Goal: Contribute content

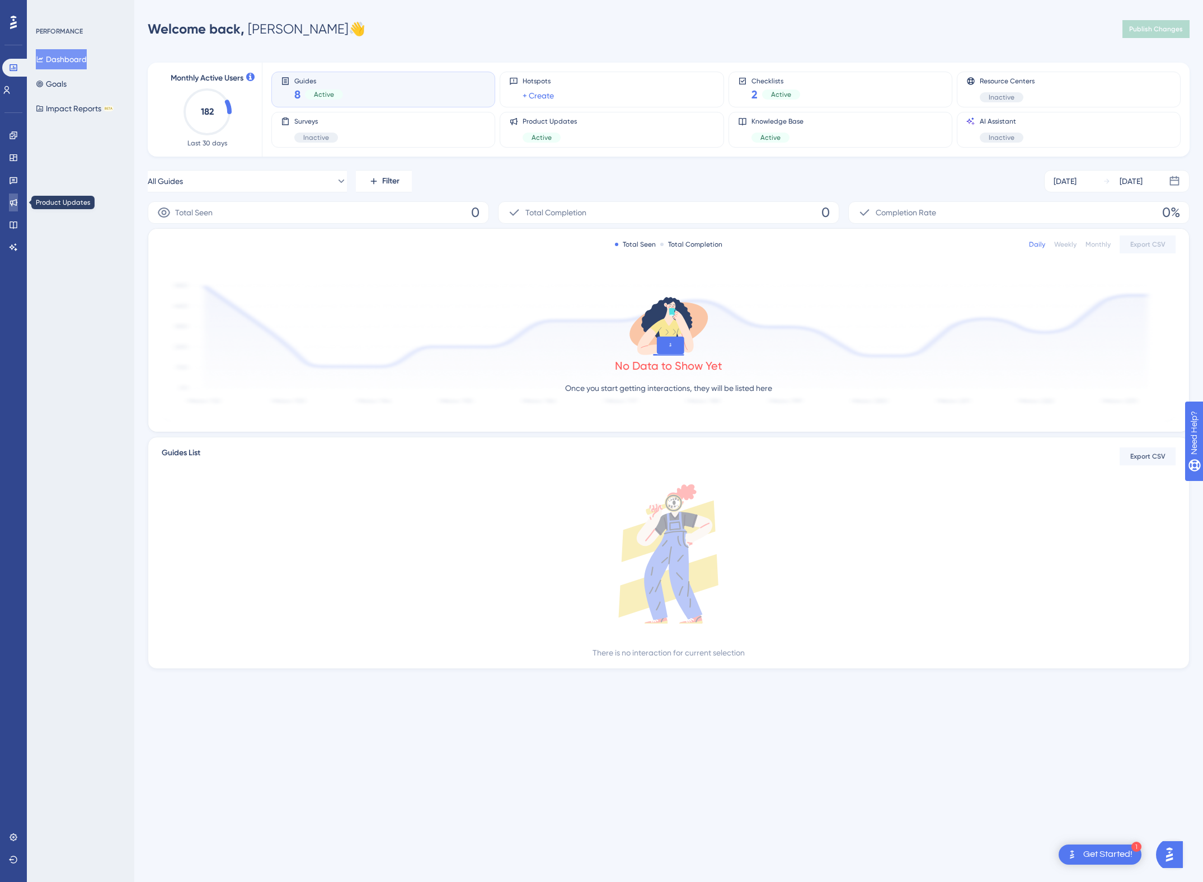
click at [15, 205] on icon at bounding box center [13, 202] width 9 height 9
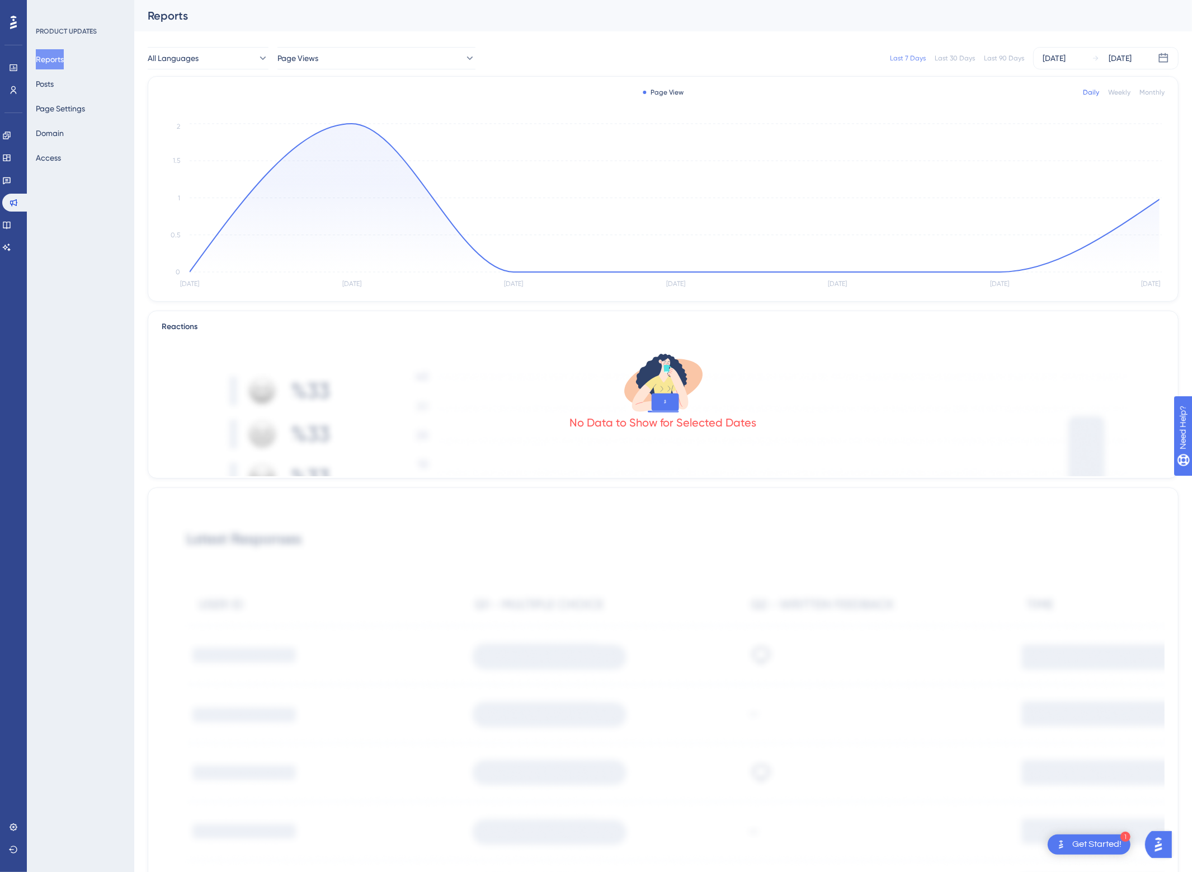
click at [82, 82] on div "Reports Posts Page Settings Domain Access" at bounding box center [81, 108] width 91 height 119
click at [54, 84] on button "Posts" at bounding box center [45, 84] width 18 height 20
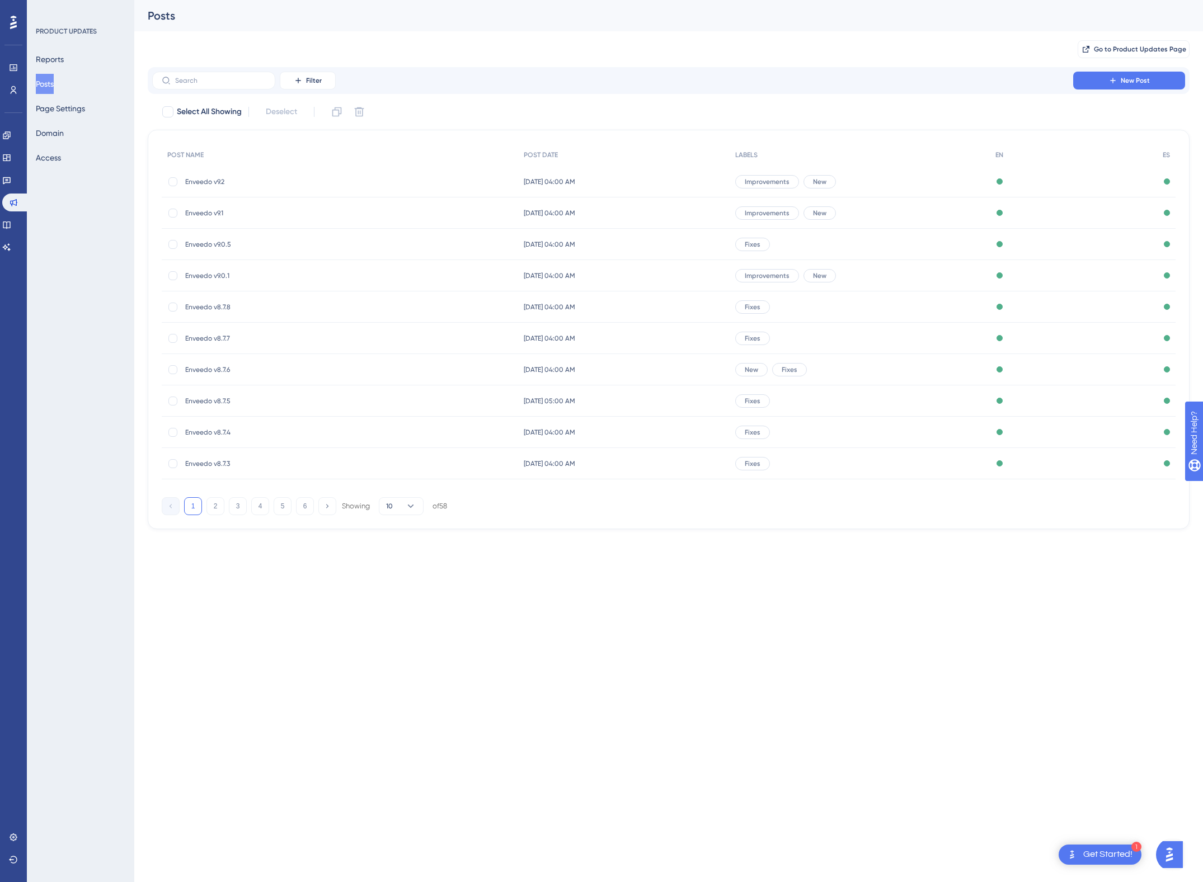
click at [172, 185] on div "✨ Save My Spot!✨" at bounding box center [602, 423] width 1203 height 882
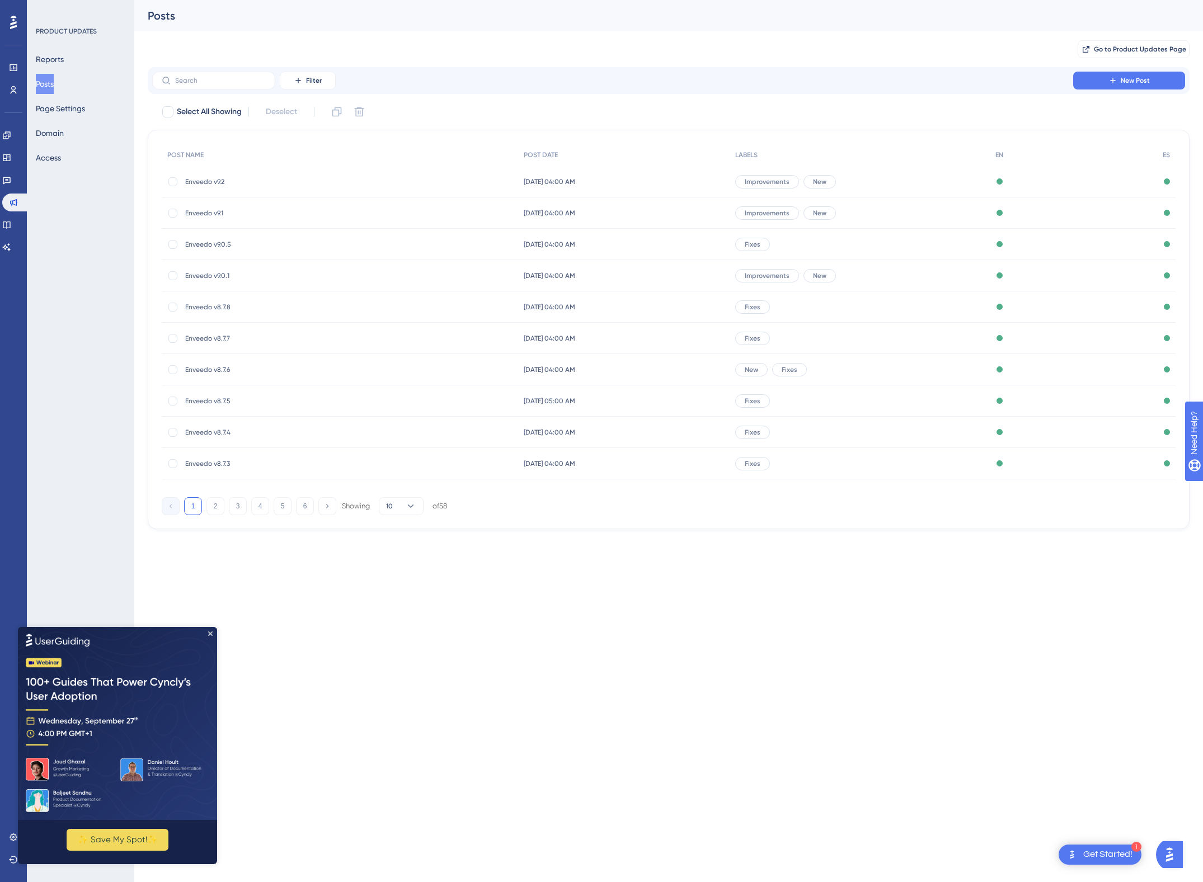
click at [195, 178] on span "Enveedo v9.2" at bounding box center [274, 181] width 179 height 9
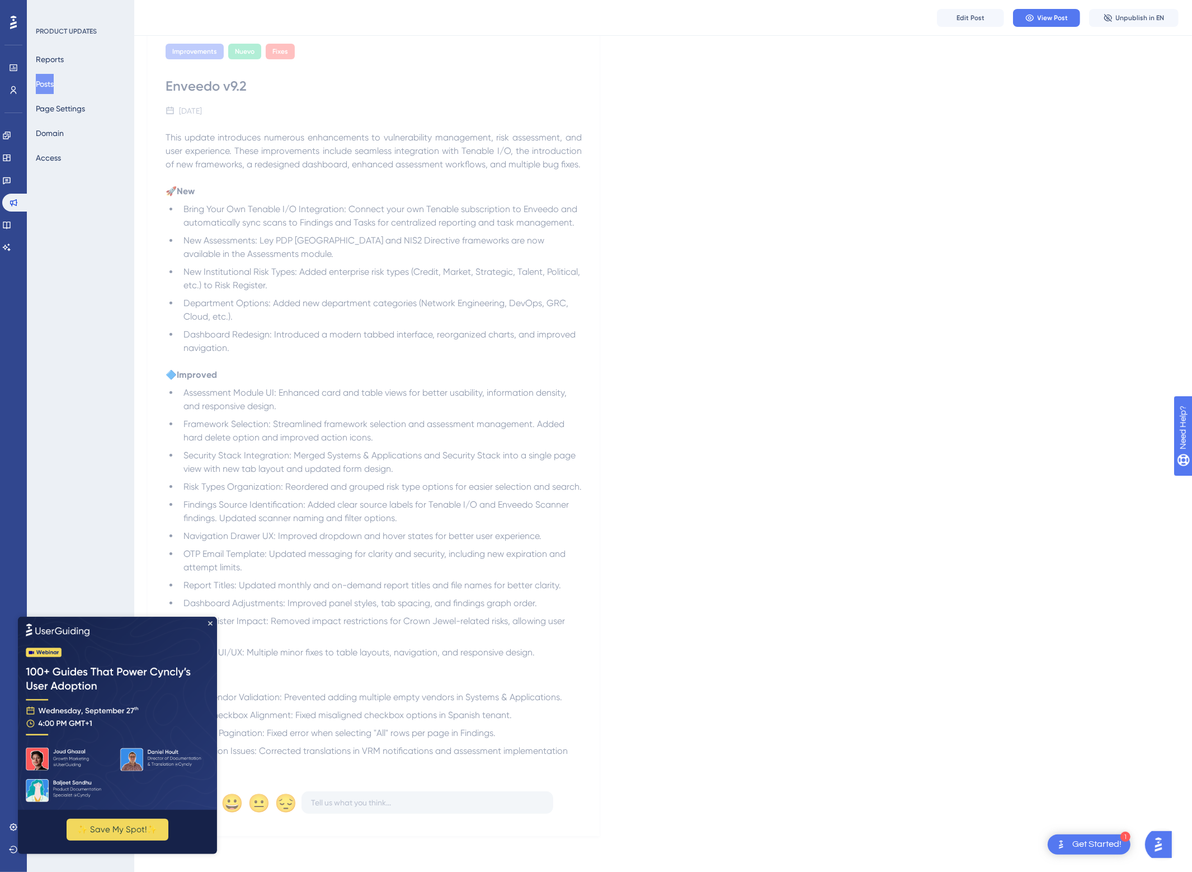
scroll to position [338, 0]
click at [211, 622] on icon "Close Preview" at bounding box center [210, 622] width 4 height 4
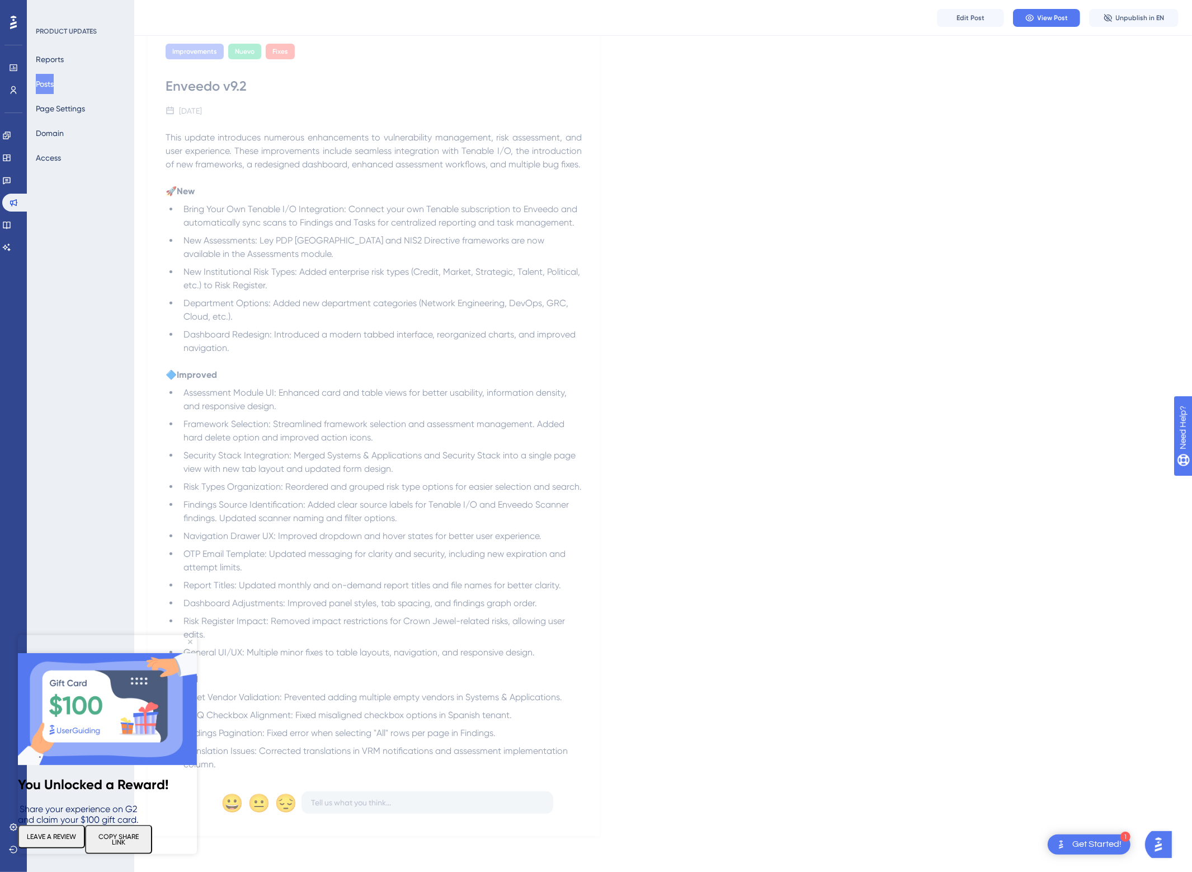
scroll to position [0, 0]
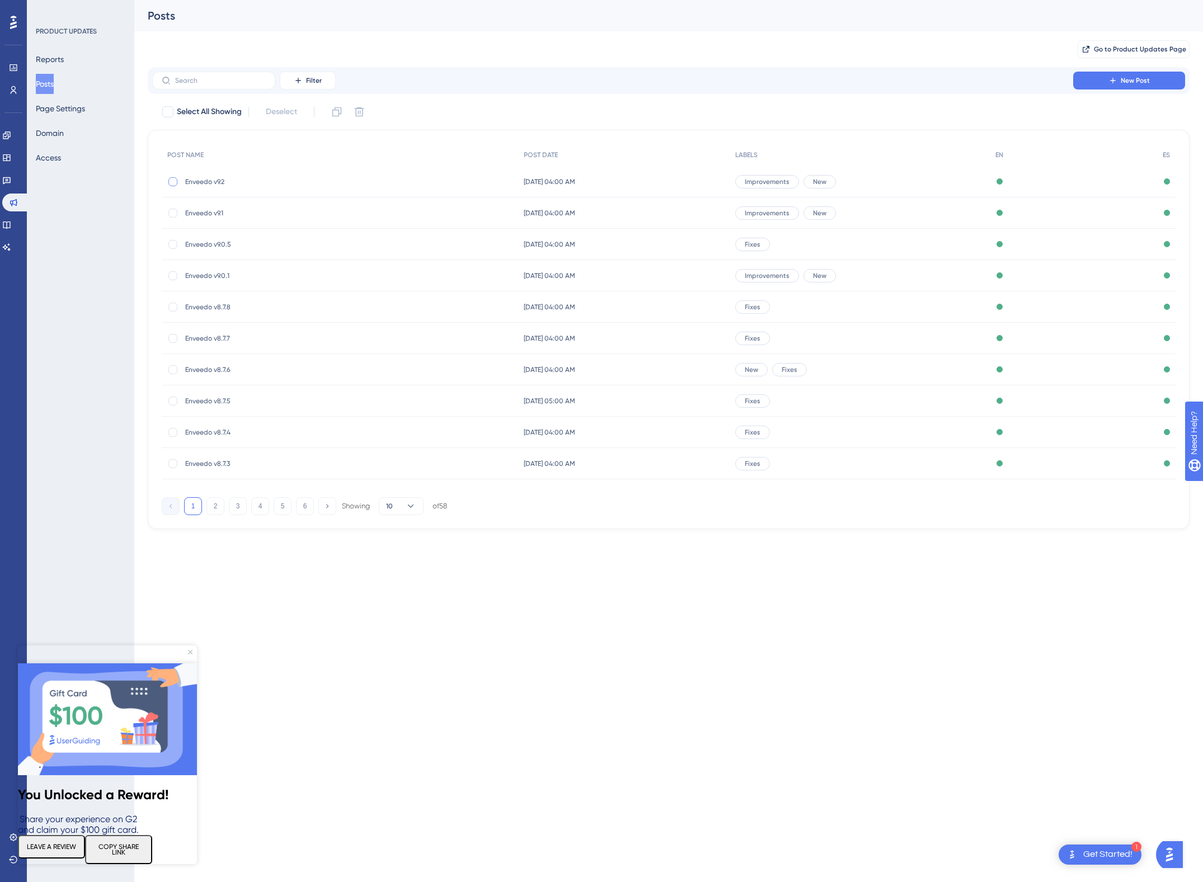
click at [175, 184] on div at bounding box center [172, 181] width 9 height 9
checkbox input "true"
click at [333, 112] on icon at bounding box center [337, 112] width 10 height 10
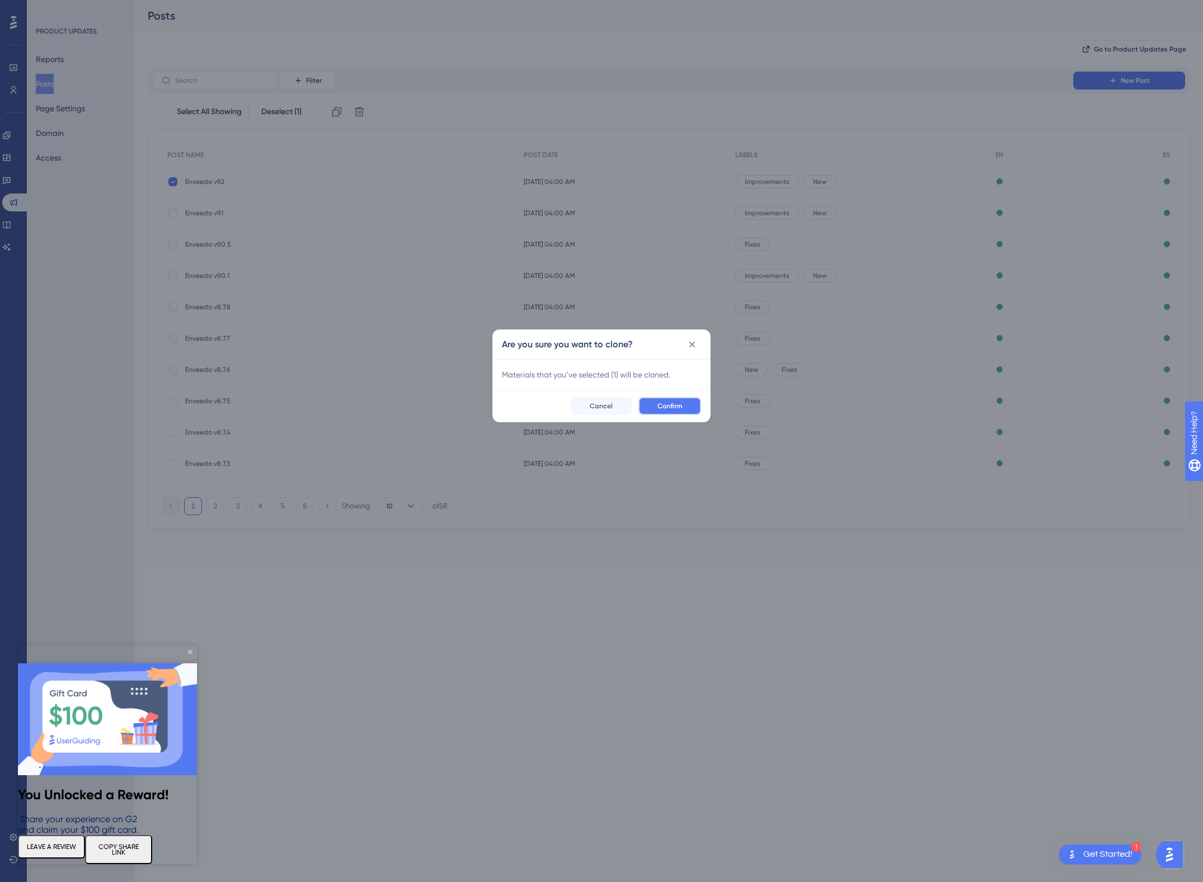
click at [693, 409] on button "Confirm" at bounding box center [669, 406] width 63 height 18
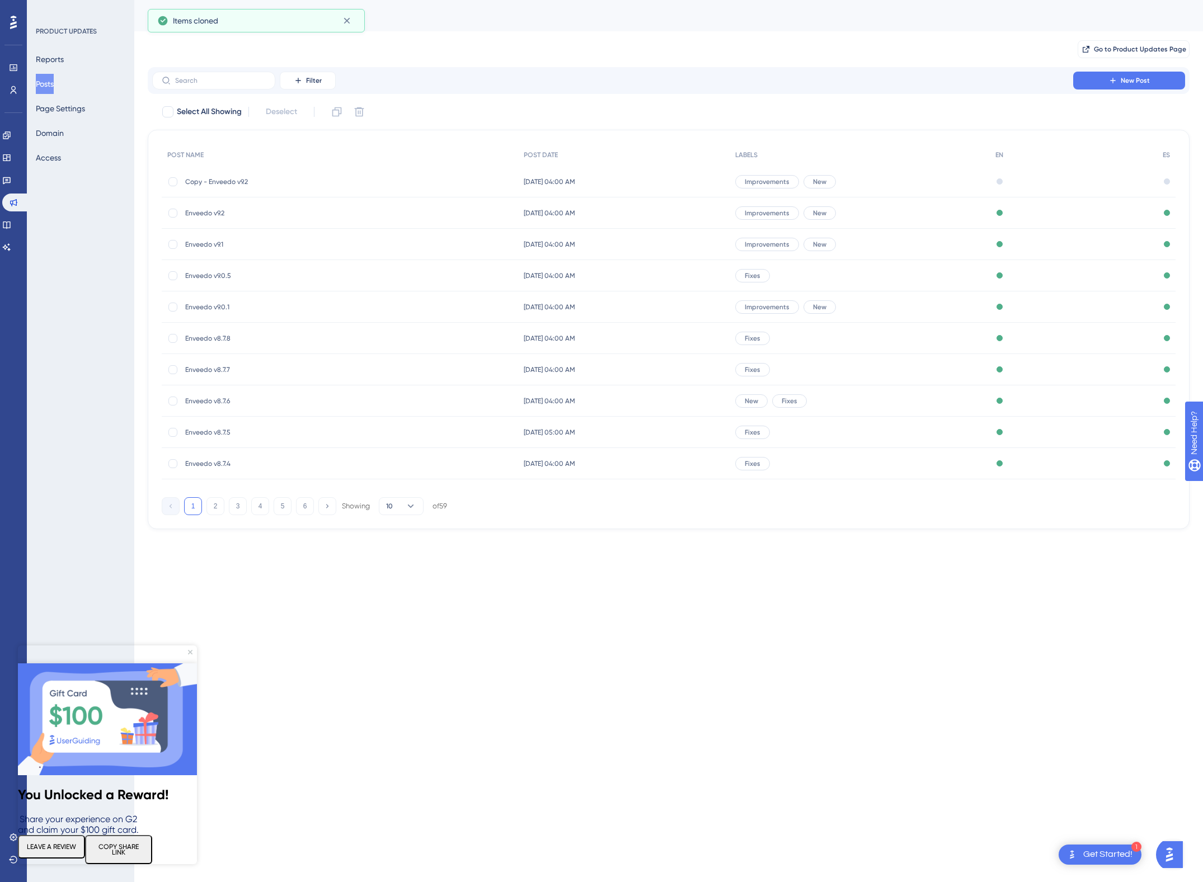
click at [223, 186] on span "Copy - Enveedo v9.2" at bounding box center [274, 181] width 179 height 9
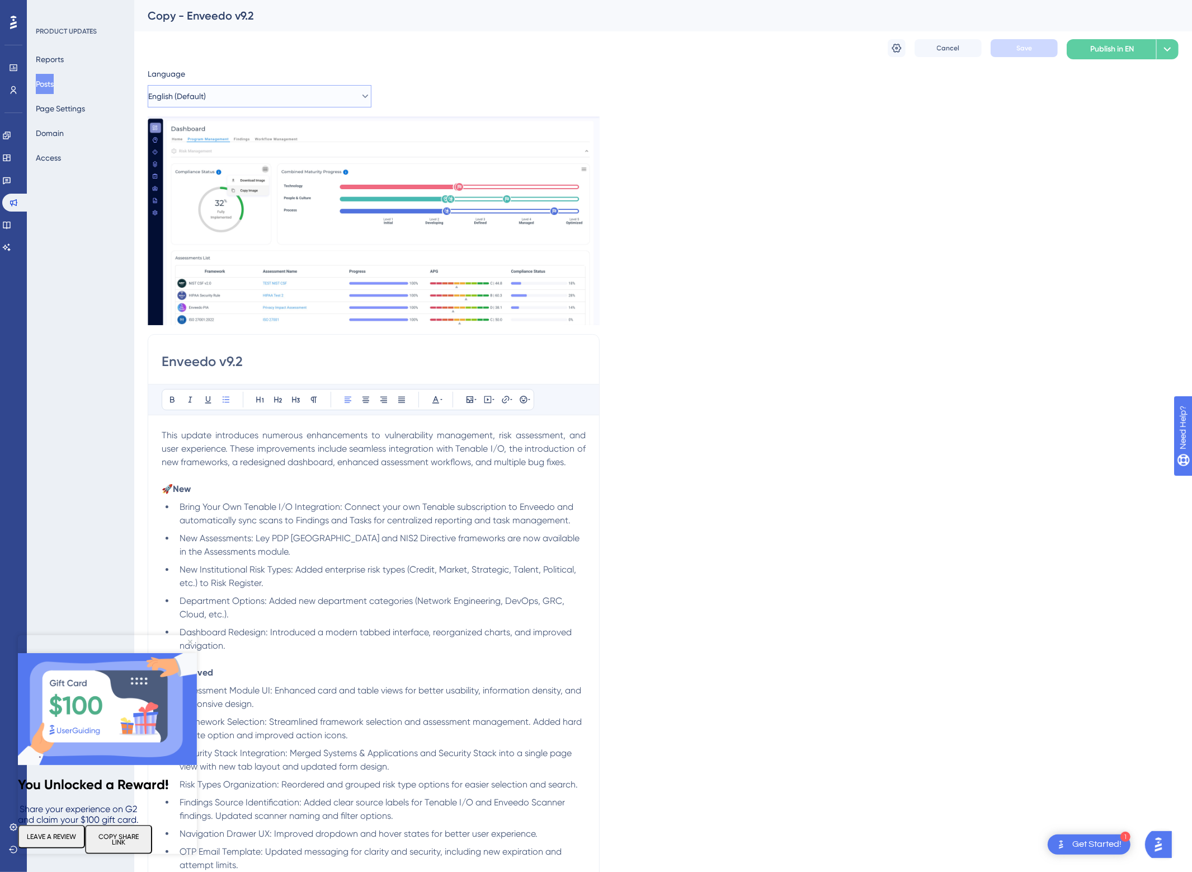
click at [195, 99] on span "English (Default)" at bounding box center [177, 96] width 58 height 13
click at [522, 78] on div "Language English (Default) English (Default) English (Default) Draft Spanish Sp…" at bounding box center [663, 599] width 1031 height 1065
click at [902, 51] on icon at bounding box center [896, 48] width 11 height 11
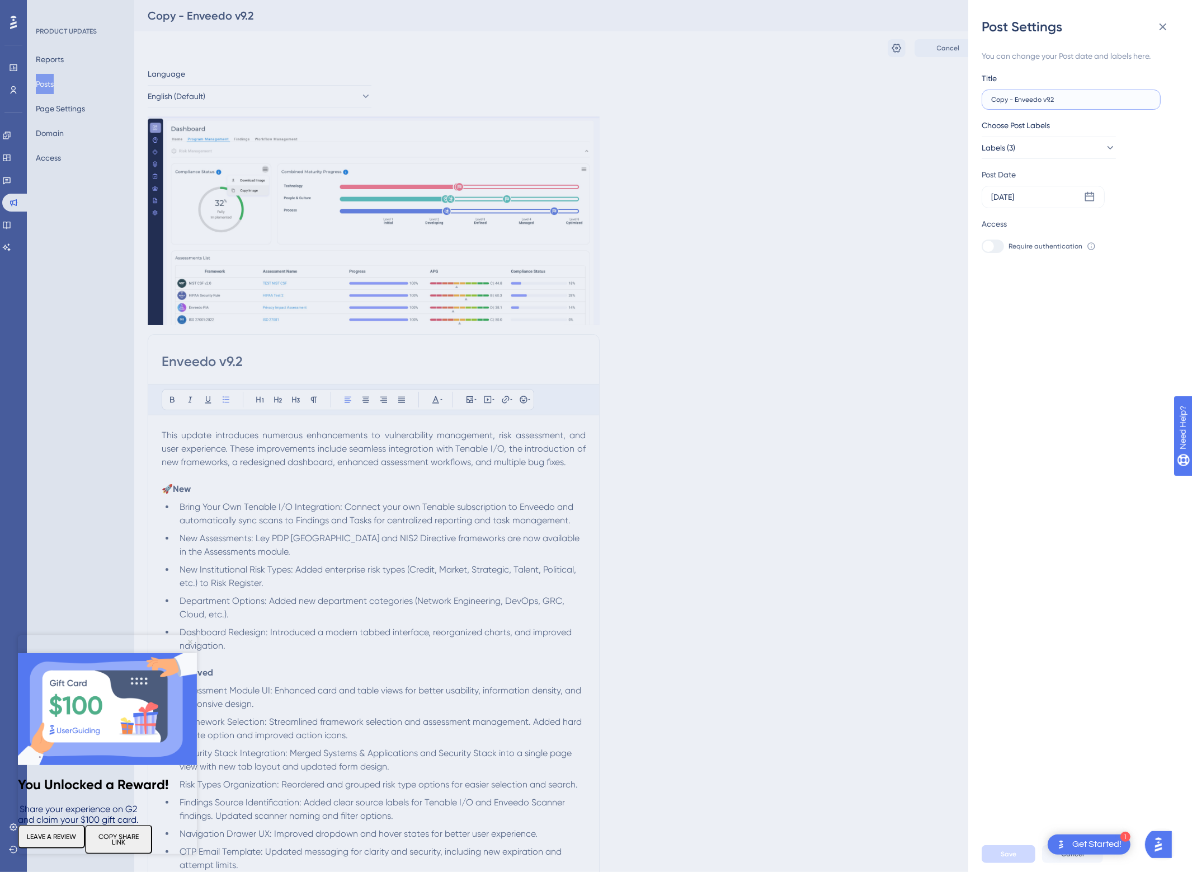
click at [1017, 99] on input "Copy - Enveedo v9.2" at bounding box center [1071, 100] width 160 height 8
type input "Enveedo v9.3"
click at [1051, 199] on div "[DATE]" at bounding box center [1043, 197] width 123 height 22
click at [1157, 231] on icon at bounding box center [1157, 229] width 8 height 10
click at [1084, 283] on button "04" at bounding box center [1075, 285] width 19 height 19
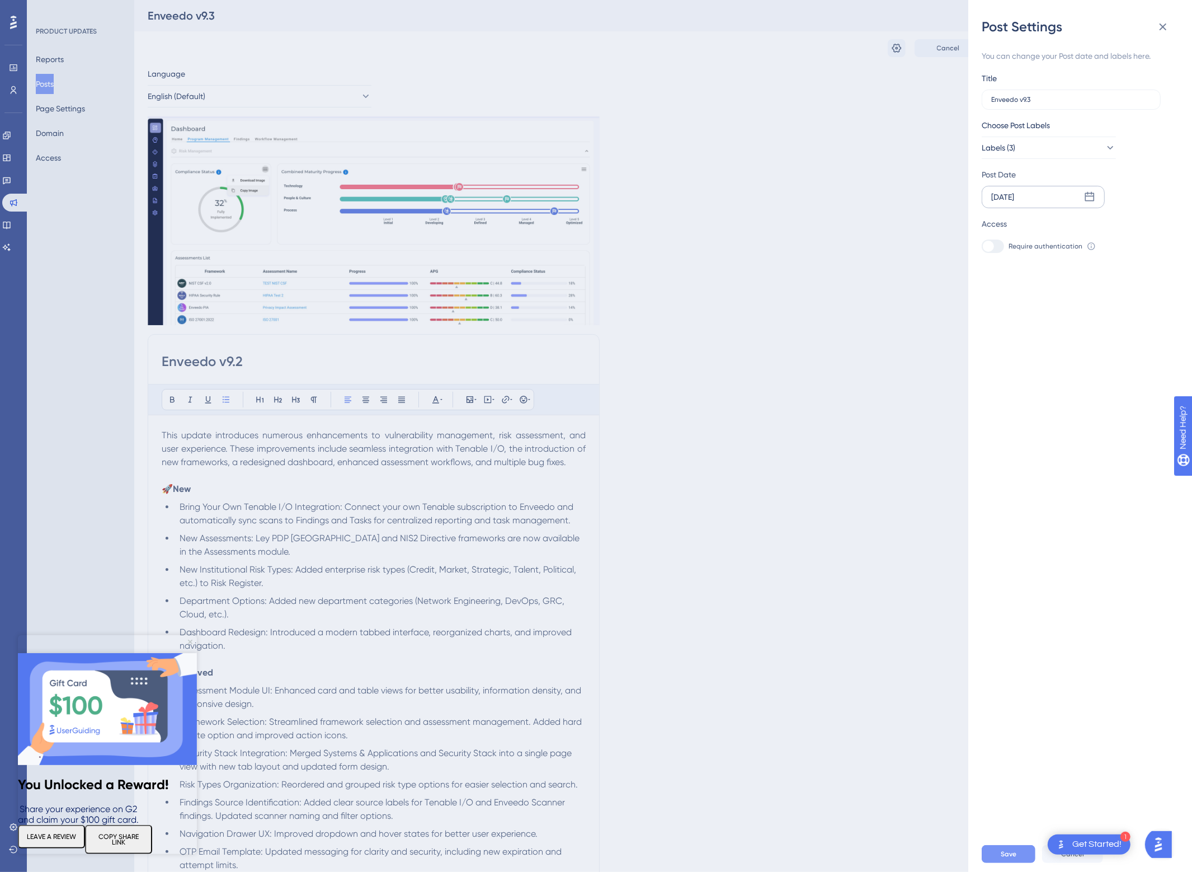
click at [1001, 858] on span "Save" at bounding box center [1009, 853] width 16 height 9
click at [739, 354] on div "Post Settings You can change your Post date and labels here. Title Enveedo v9.3…" at bounding box center [596, 436] width 1192 height 872
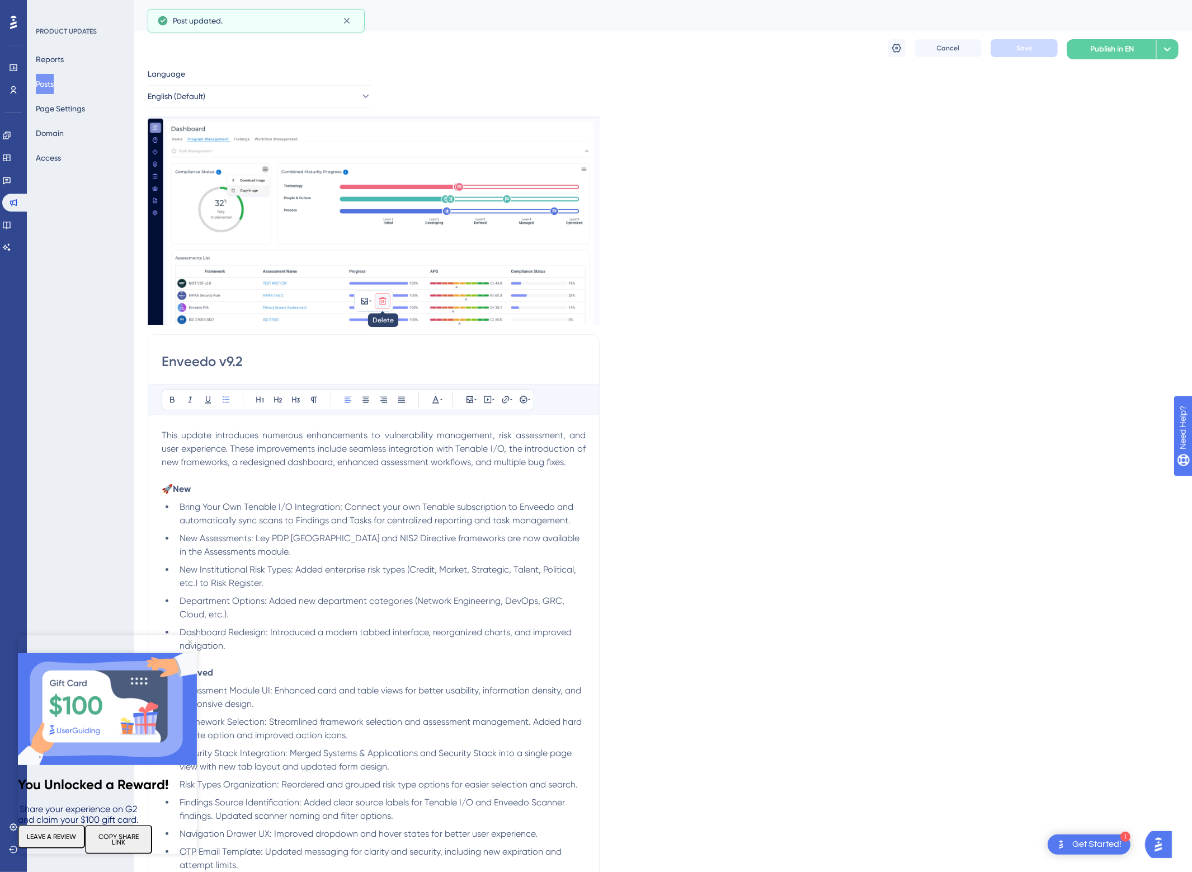
click at [381, 299] on icon at bounding box center [382, 300] width 9 height 9
click at [377, 329] on icon at bounding box center [382, 327] width 11 height 11
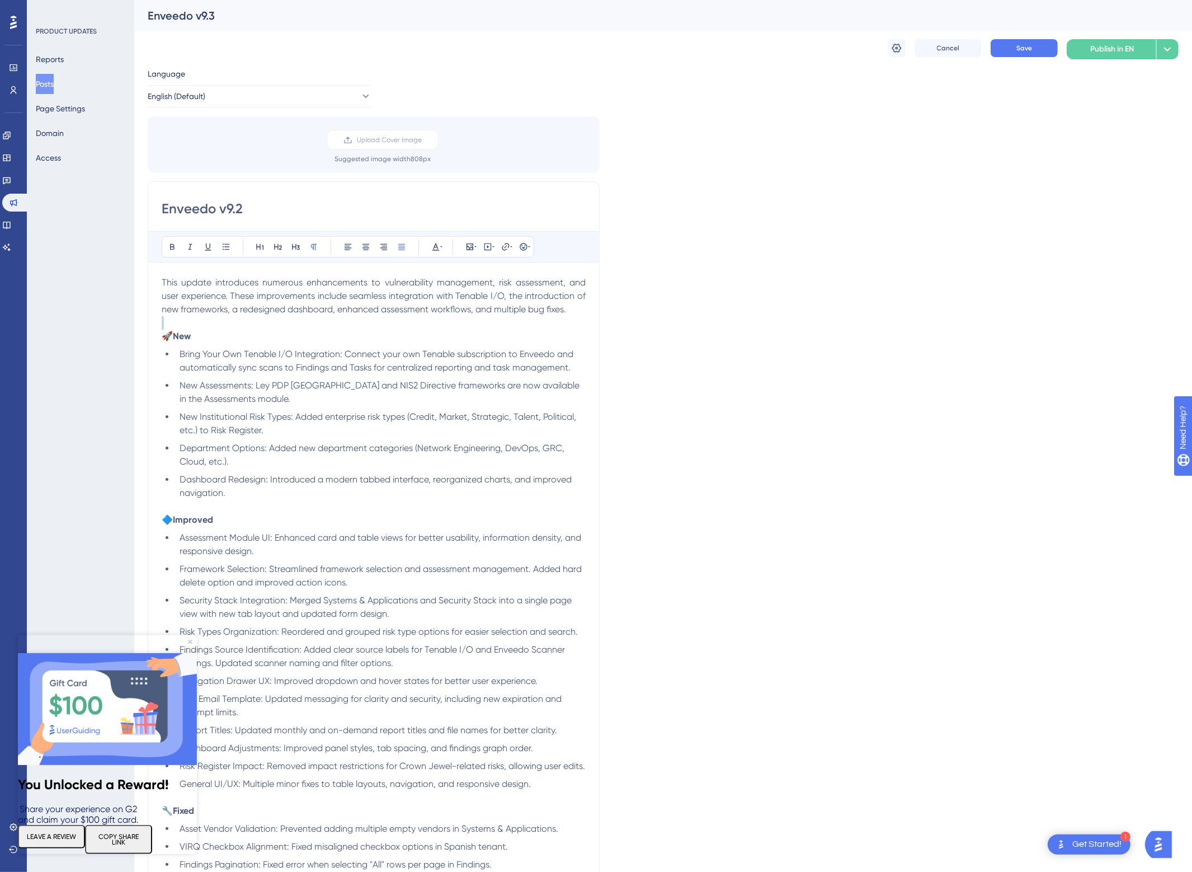
click at [377, 329] on p "🚀 New" at bounding box center [374, 329] width 424 height 27
click at [258, 211] on input "Enveedo v9.2" at bounding box center [374, 209] width 424 height 18
type input "Enveedo v9.3"
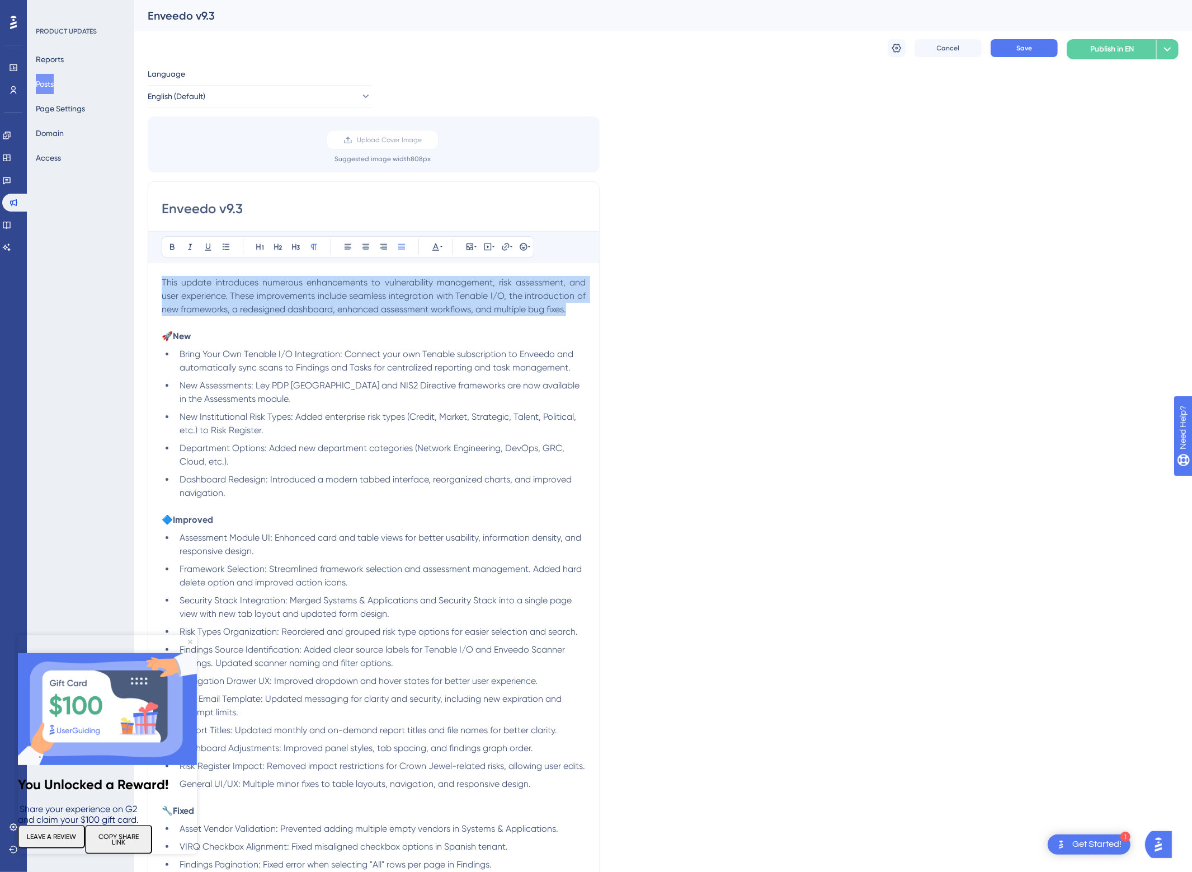
drag, startPoint x: 571, startPoint y: 313, endPoint x: 106, endPoint y: 273, distance: 466.0
click at [134, 273] on div "Performance Users Engagement Widgets Feedback Product Updates Knowledge Base AI…" at bounding box center [663, 772] width 1058 height 1545
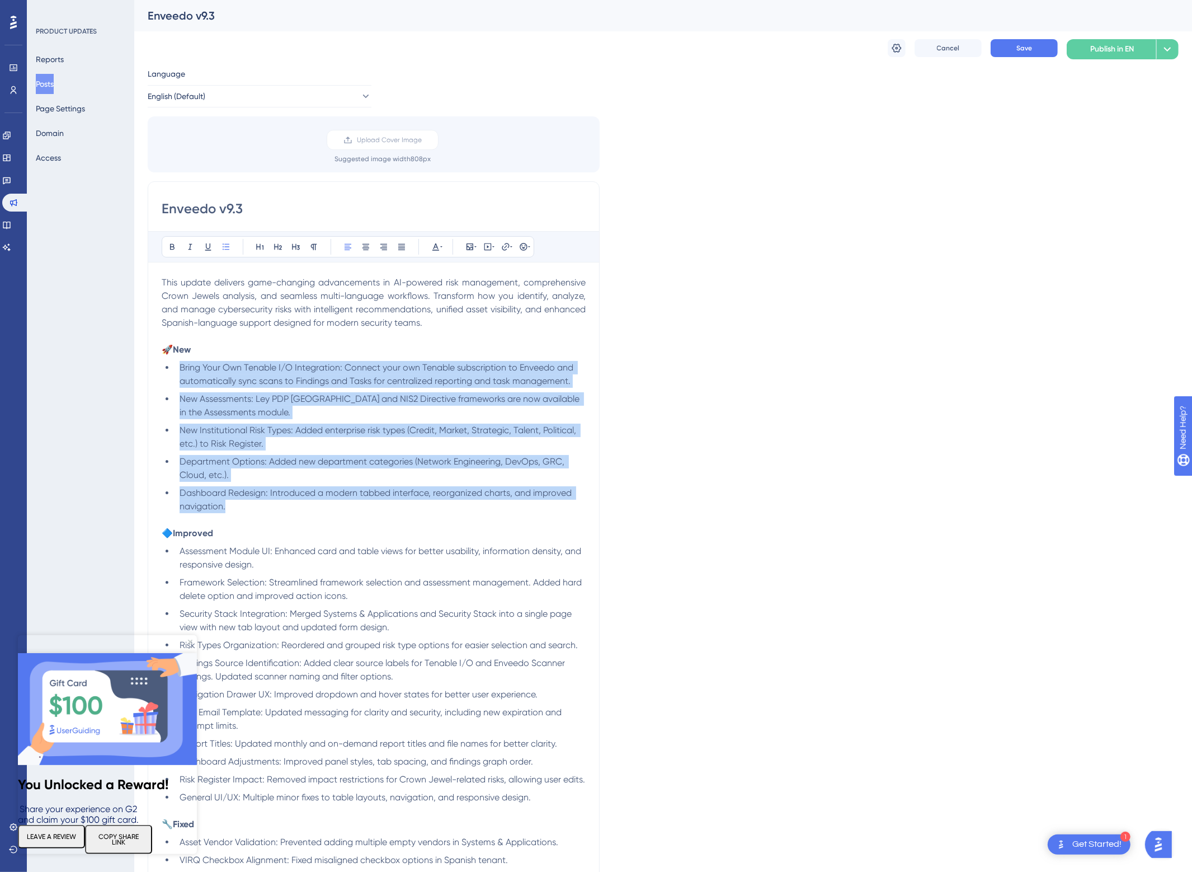
drag, startPoint x: 244, startPoint y: 506, endPoint x: 163, endPoint y: 372, distance: 156.6
click at [163, 372] on ul "Bring Your Own Tenable I/O Integration: Connect your own Tenable subscription t…" at bounding box center [374, 437] width 424 height 152
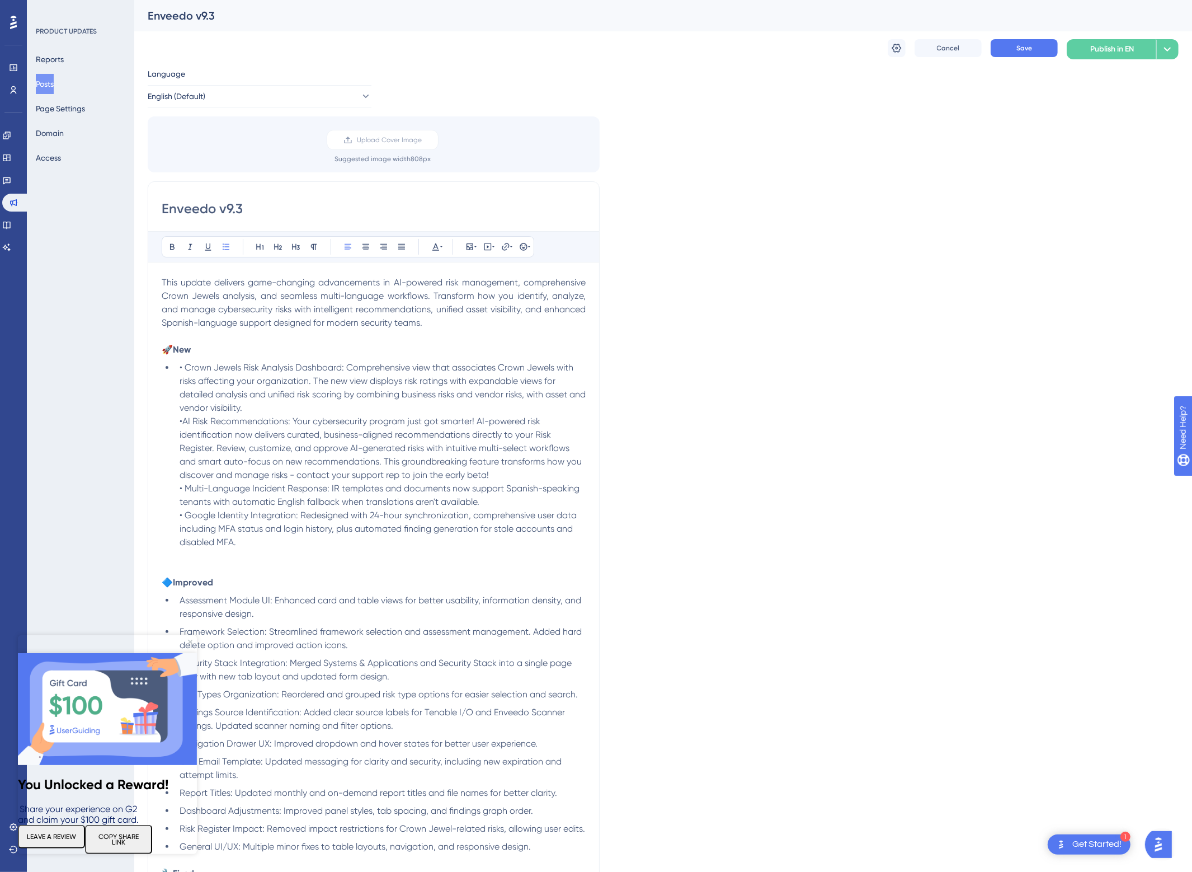
click at [184, 371] on span "• Crown Jewels Risk Analysis Dashboard: Comprehensive view that associates Crow…" at bounding box center [384, 387] width 408 height 51
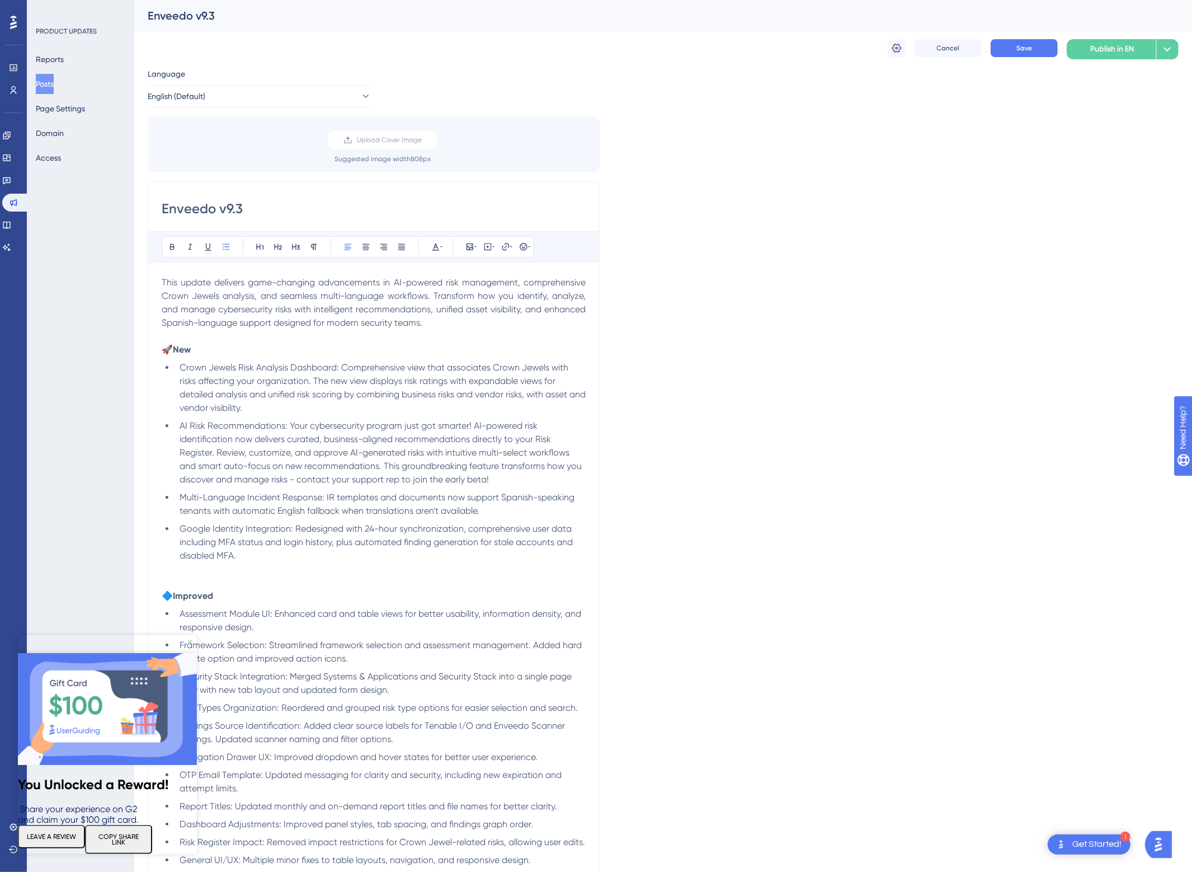
click at [262, 561] on li "Google Identity Integration: Redesigned with 24-hour synchronization, comprehen…" at bounding box center [380, 549] width 411 height 54
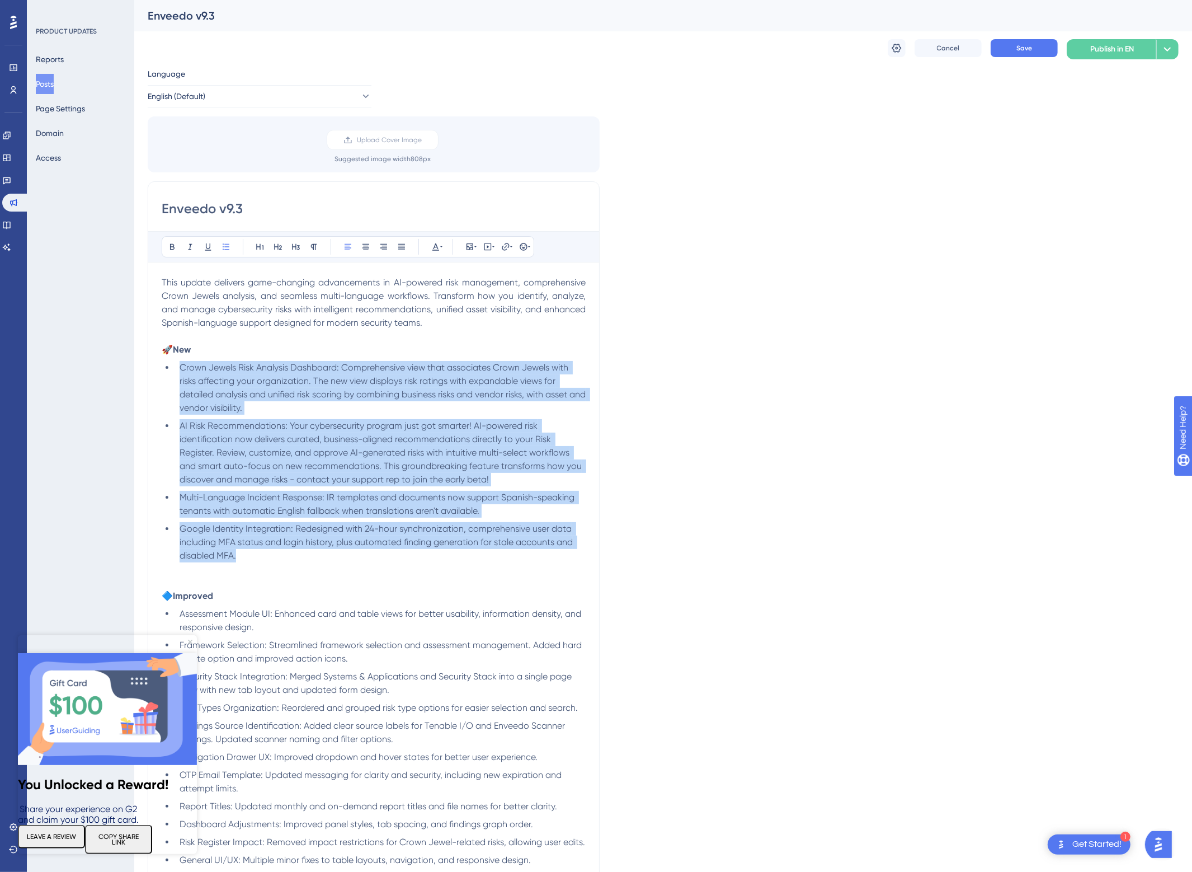
click at [178, 374] on li "Crown Jewels Risk Analysis Dashboard: Comprehensive view that associates Crown …" at bounding box center [380, 388] width 411 height 54
click at [399, 244] on icon at bounding box center [401, 247] width 7 height 6
click at [367, 472] on li "AI Risk Recommendations: Your cybersecurity program just got smarter! AI-powere…" at bounding box center [380, 452] width 411 height 67
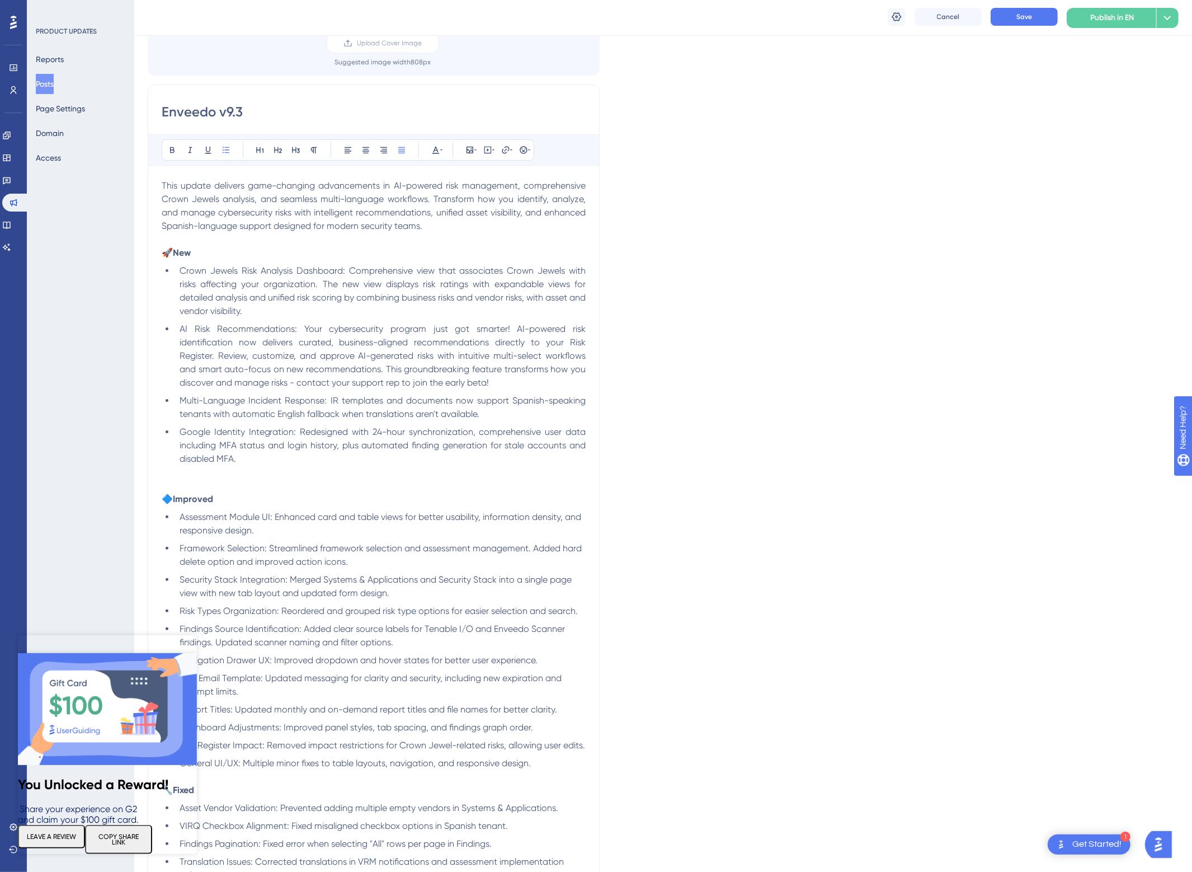
scroll to position [135, 0]
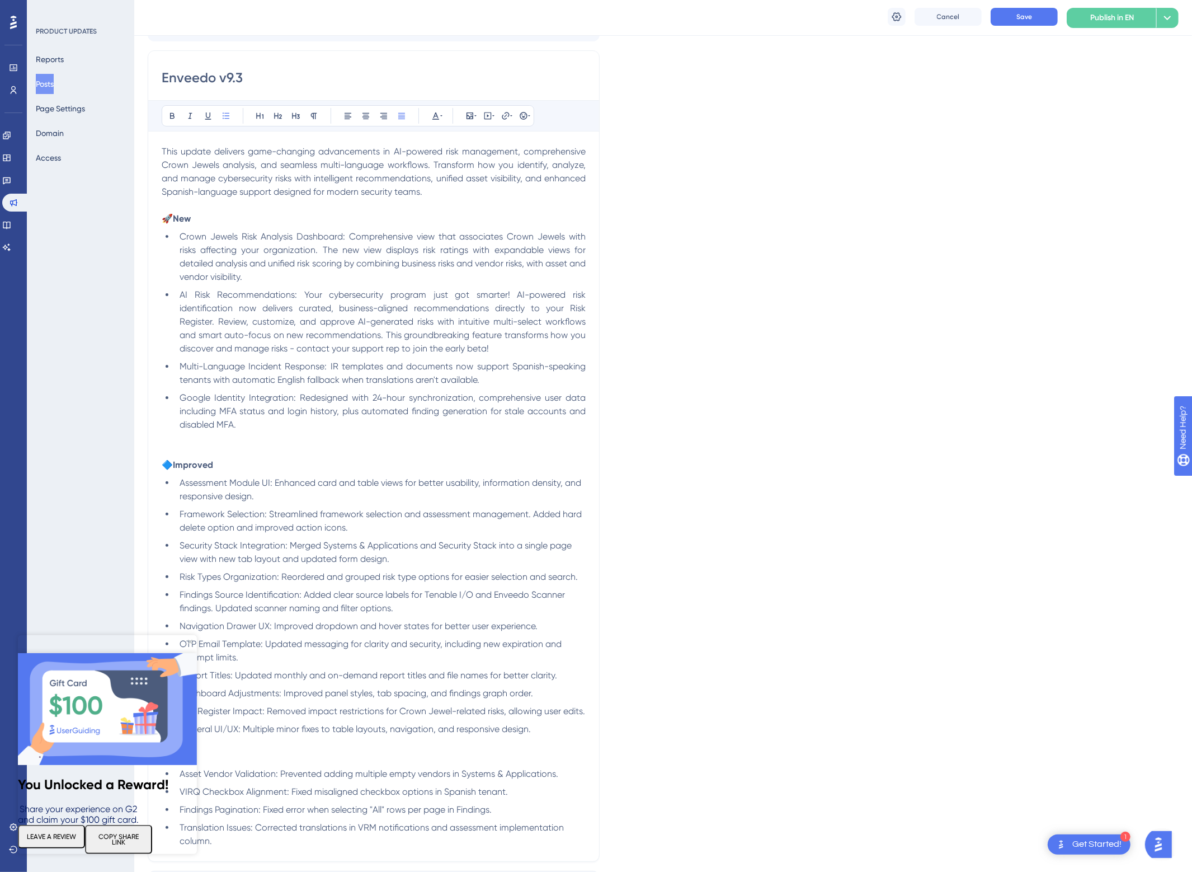
click at [224, 441] on li "Google Identity Integration: Redesigned with 24-hour synchronization, comprehen…" at bounding box center [380, 418] width 411 height 54
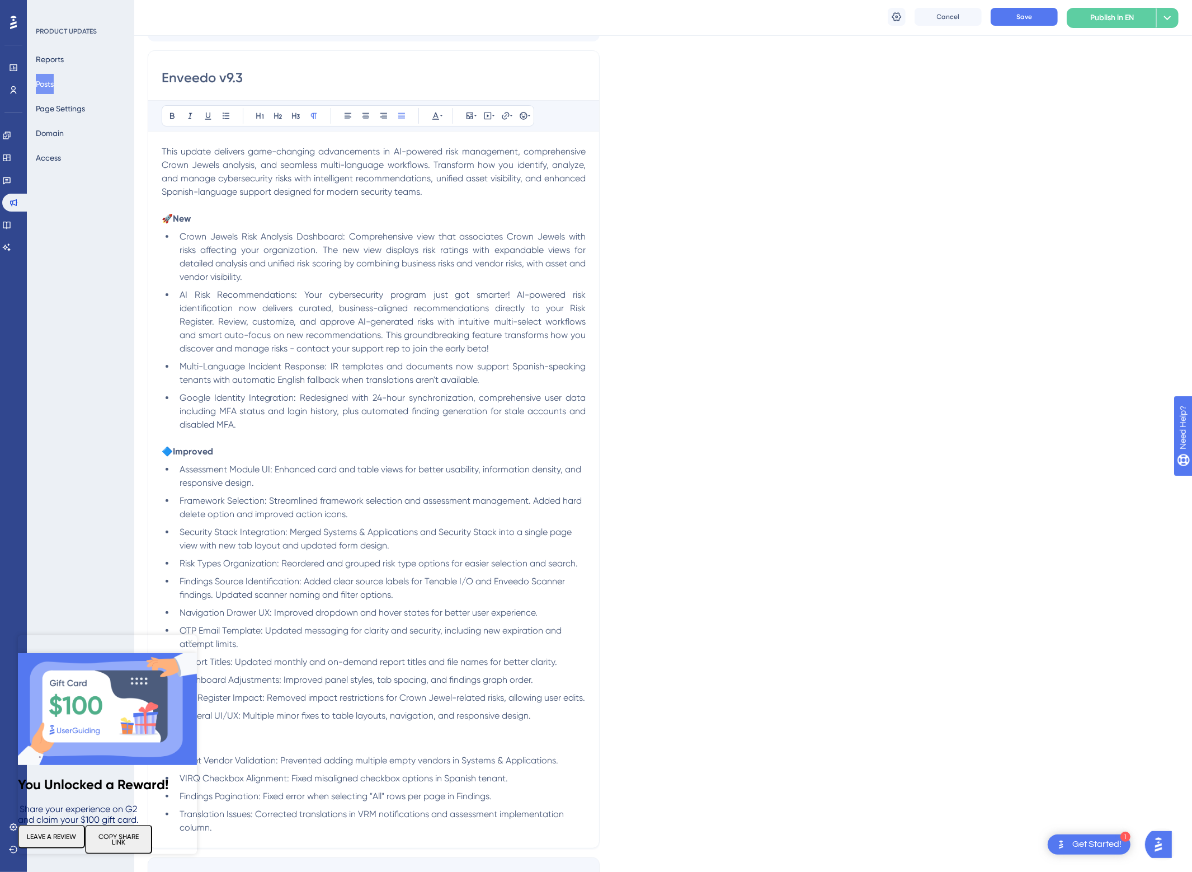
click at [191, 641] on icon "Close Preview" at bounding box center [190, 641] width 4 height 4
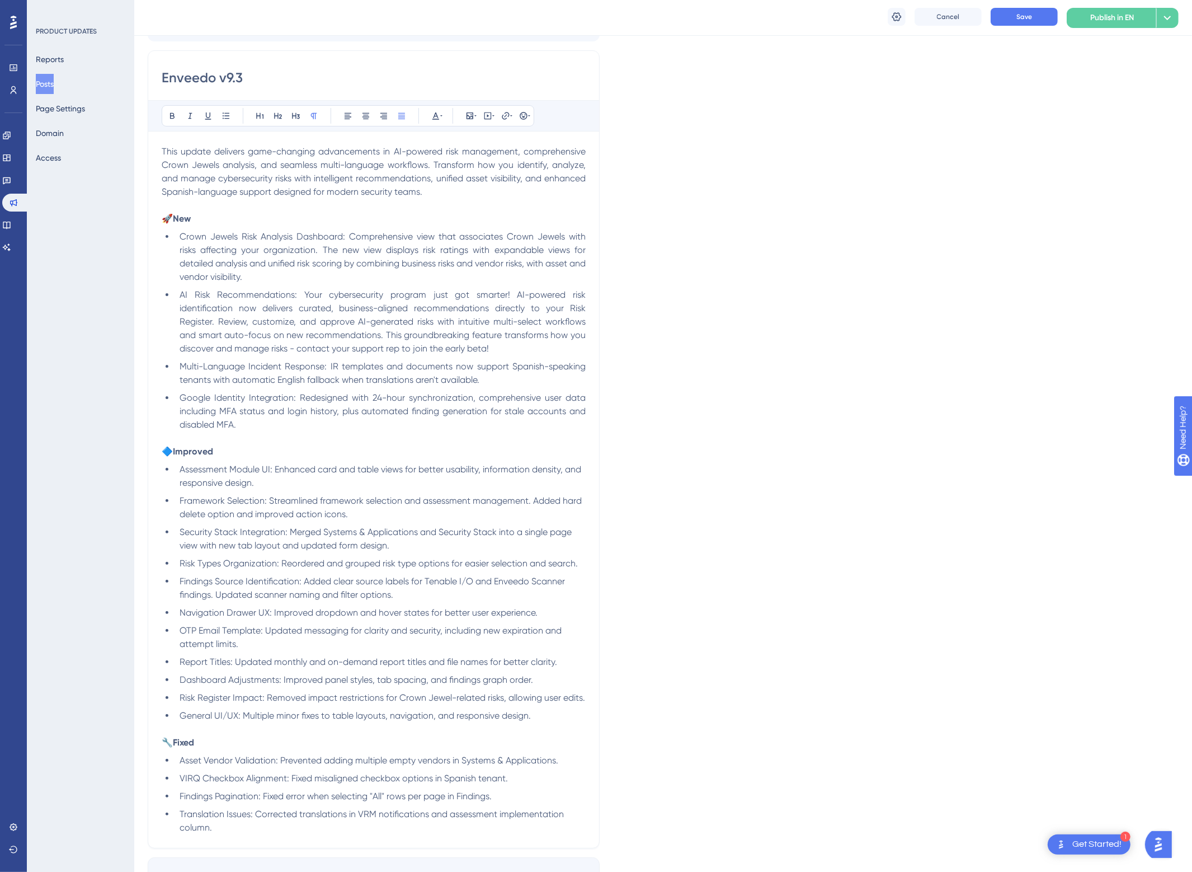
click at [403, 599] on li "Findings Source Identification: Added clear source labels for Tenable I/O and E…" at bounding box center [380, 588] width 411 height 27
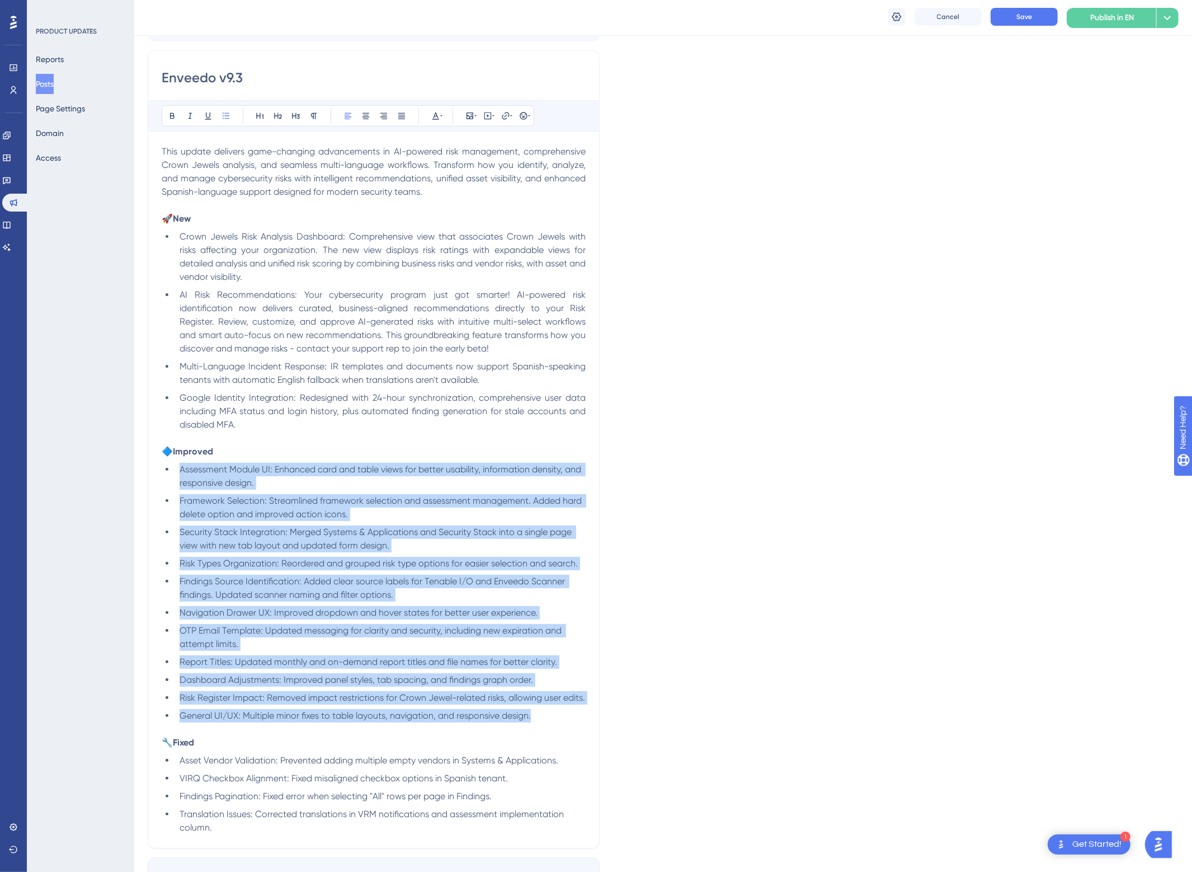
drag, startPoint x: 568, startPoint y: 715, endPoint x: 175, endPoint y: 474, distance: 461.3
click at [175, 474] on ul "Assessment Module UI: Enhanced card and table views for better usability, infor…" at bounding box center [374, 593] width 424 height 260
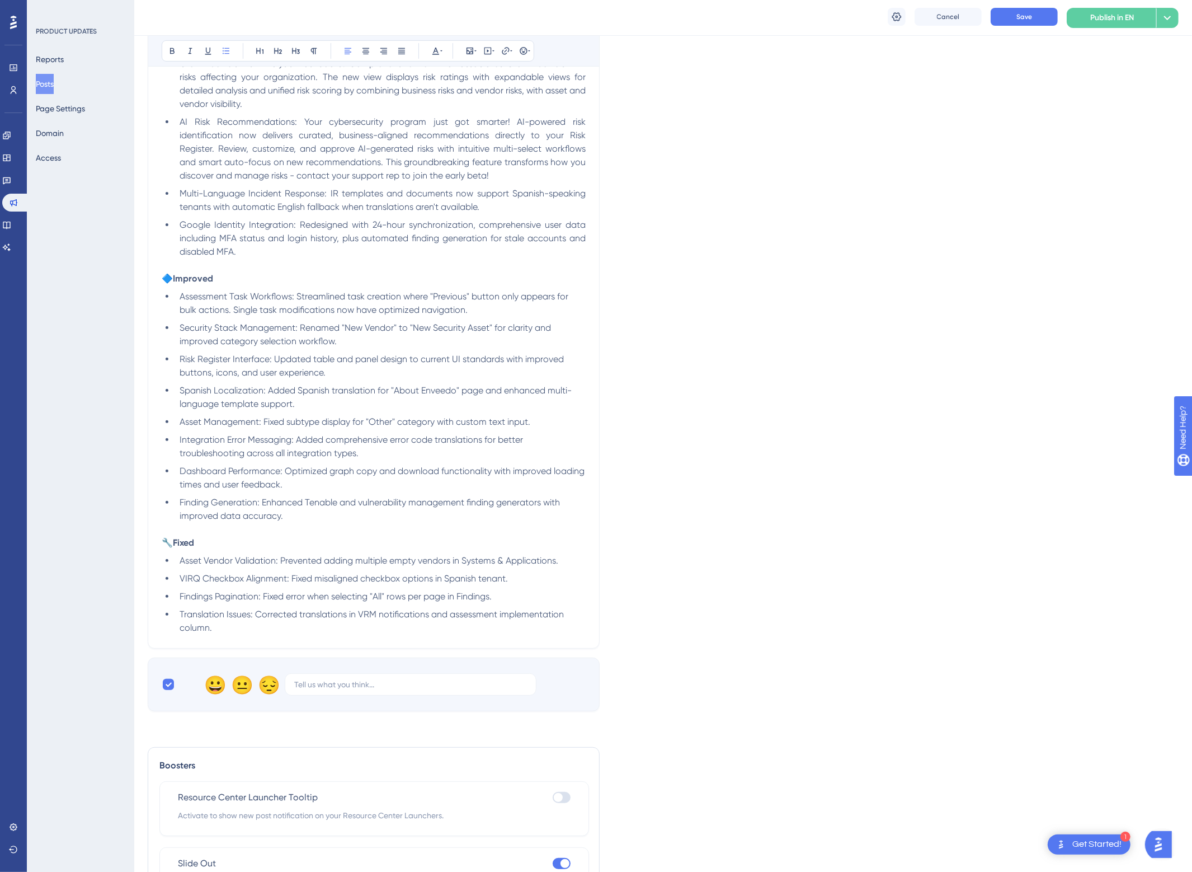
scroll to position [336, 0]
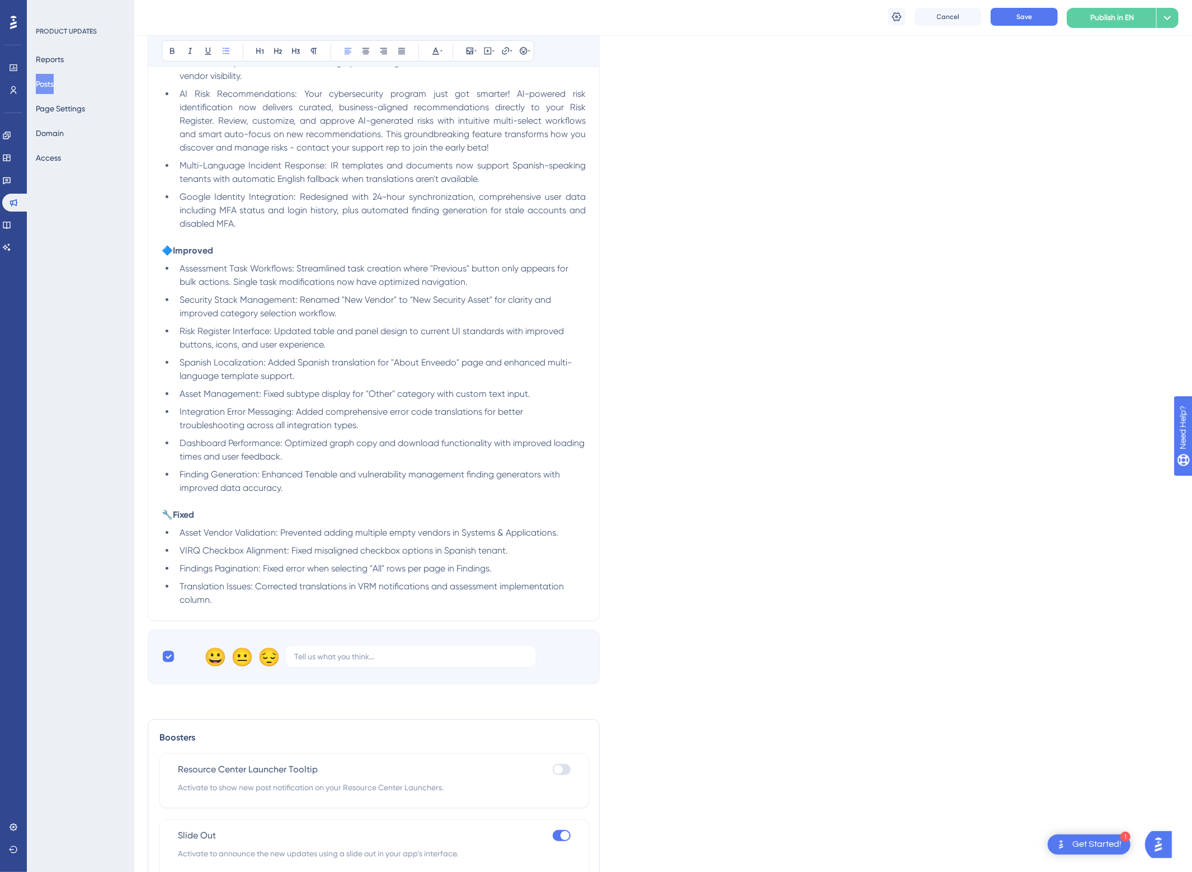
click at [243, 600] on li "Translation Issues: Corrected translations in VRM notifications and assessment …" at bounding box center [380, 593] width 411 height 27
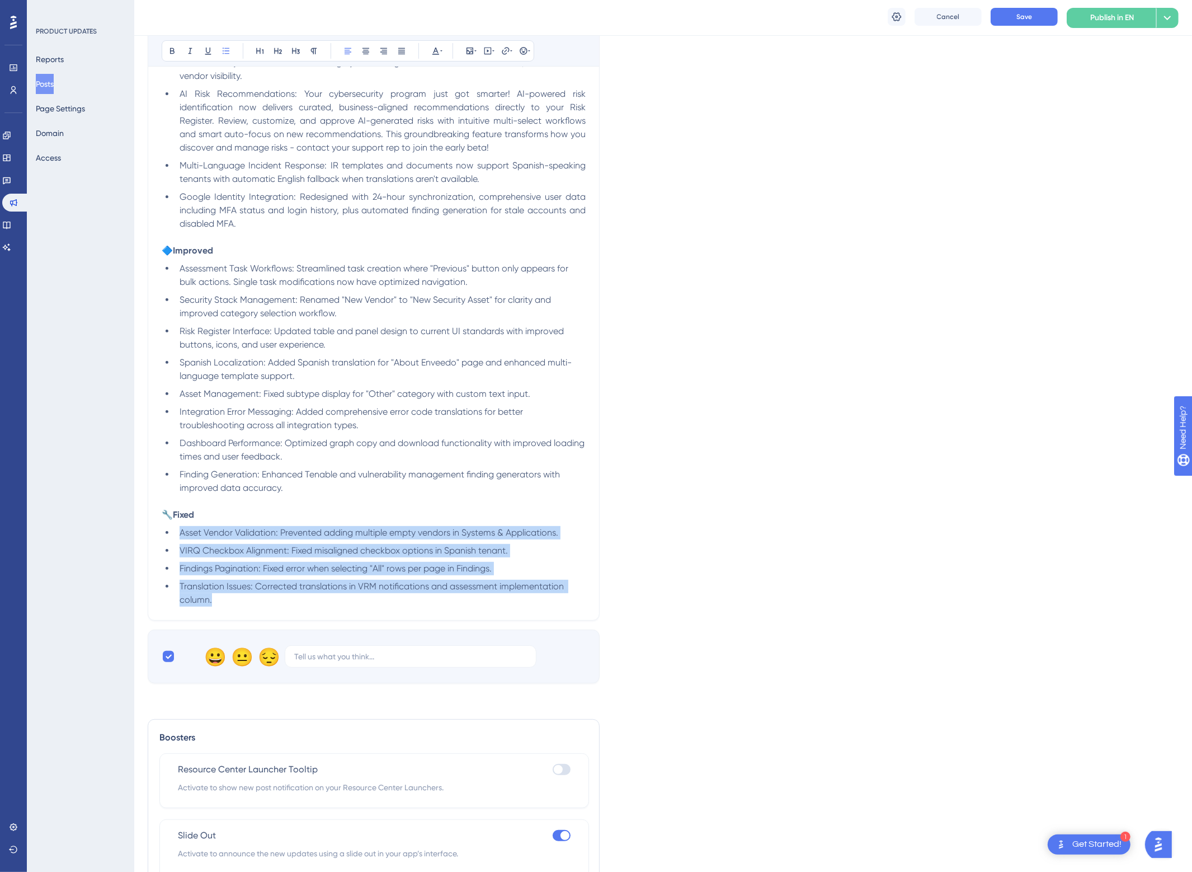
drag, startPoint x: 237, startPoint y: 601, endPoint x: 170, endPoint y: 525, distance: 101.8
click at [170, 525] on div "This update delivers game-changing advancements in AI-powered risk management, …" at bounding box center [374, 275] width 424 height 662
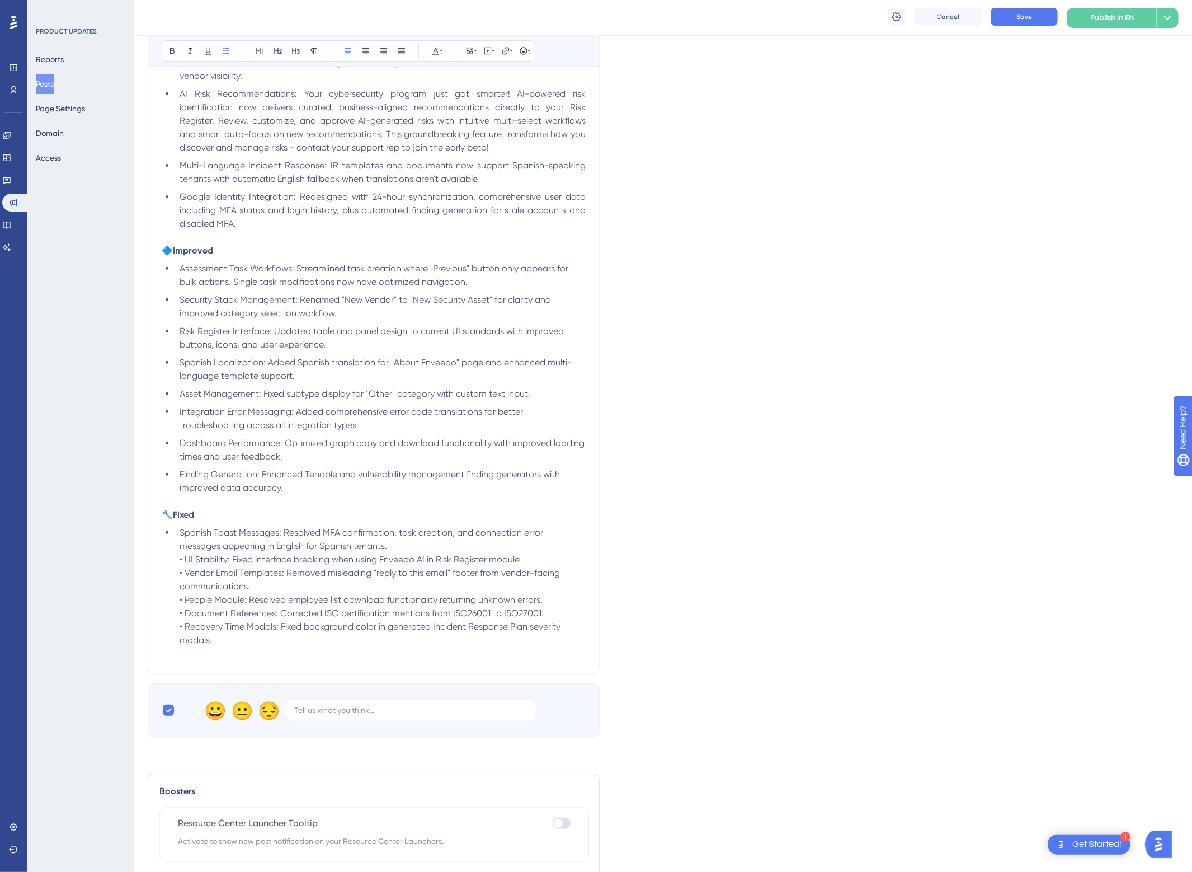
click at [187, 562] on span "• UI Stability: Fixed interface breaking when using Enveedo AI in Risk Register…" at bounding box center [351, 559] width 342 height 11
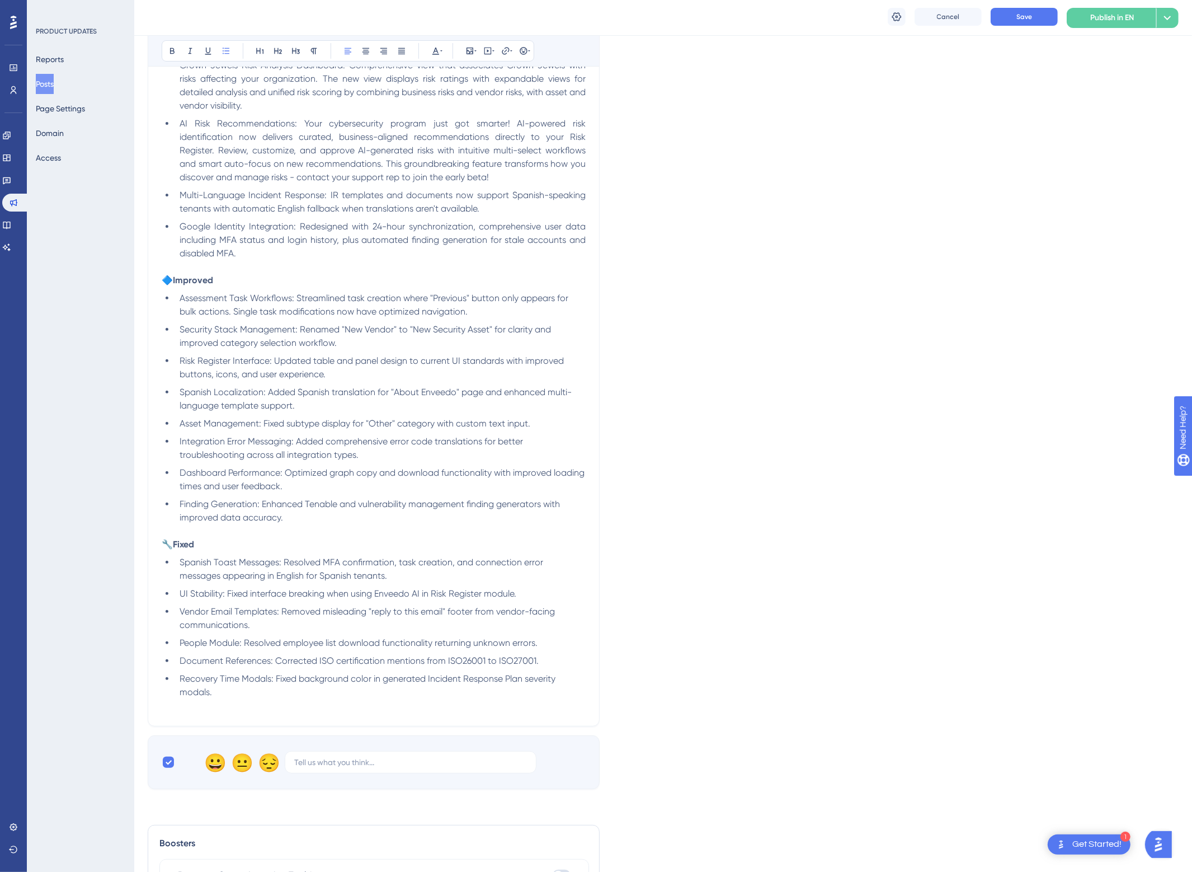
scroll to position [384, 0]
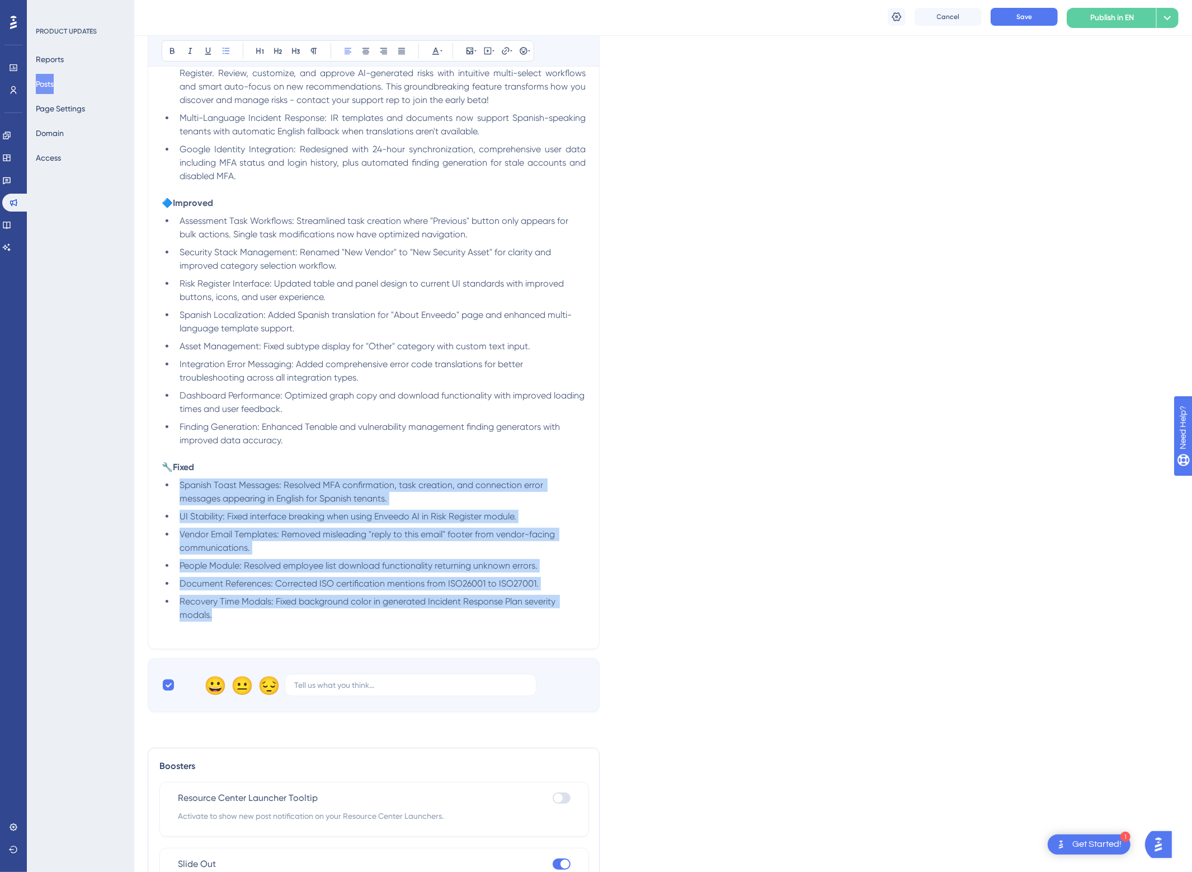
drag, startPoint x: 220, startPoint y: 606, endPoint x: 126, endPoint y: 486, distance: 152.7
click at [134, 486] on div "Performance Users Engagement Widgets Feedback Product Updates Knowledge Base AI…" at bounding box center [663, 446] width 1058 height 1661
click at [405, 47] on icon at bounding box center [401, 50] width 9 height 9
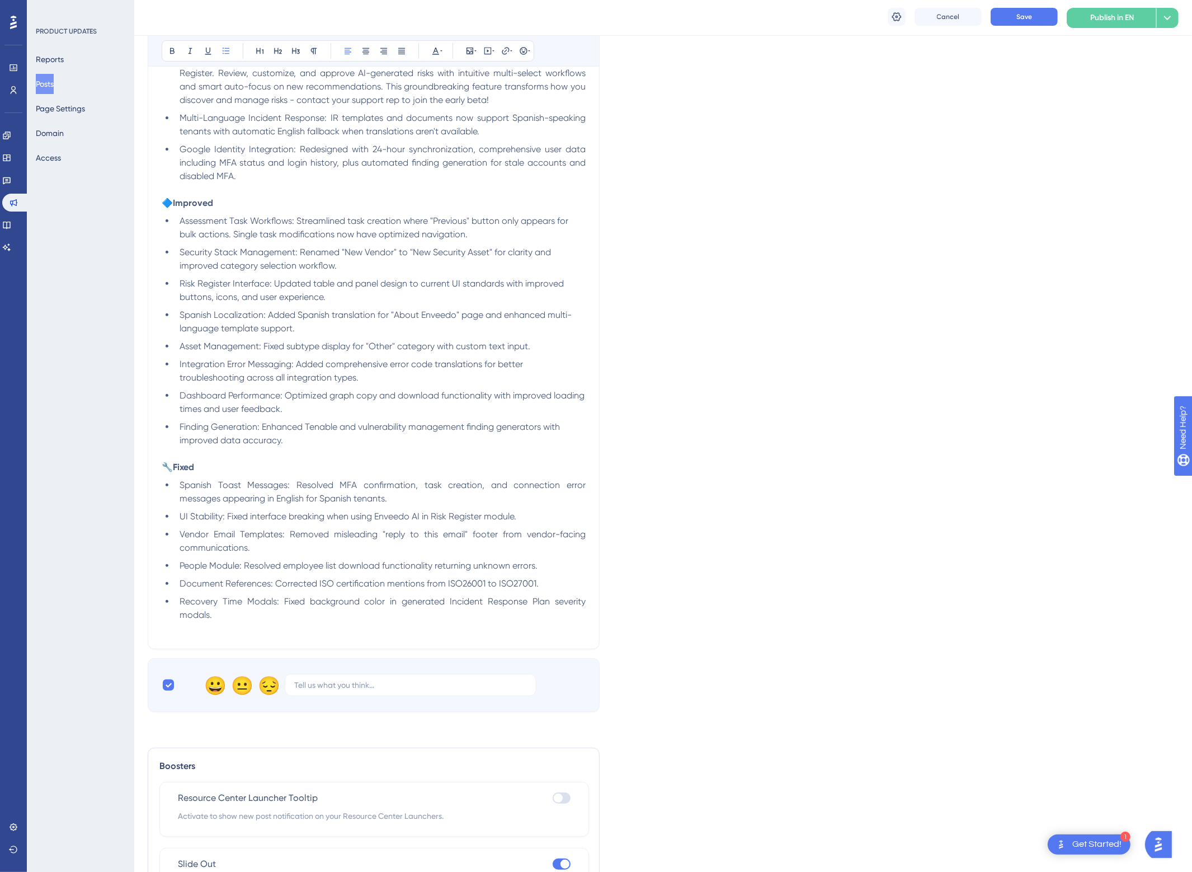
click at [416, 281] on span "Risk Register Interface: Updated table and panel design to current UI standards…" at bounding box center [373, 290] width 387 height 24
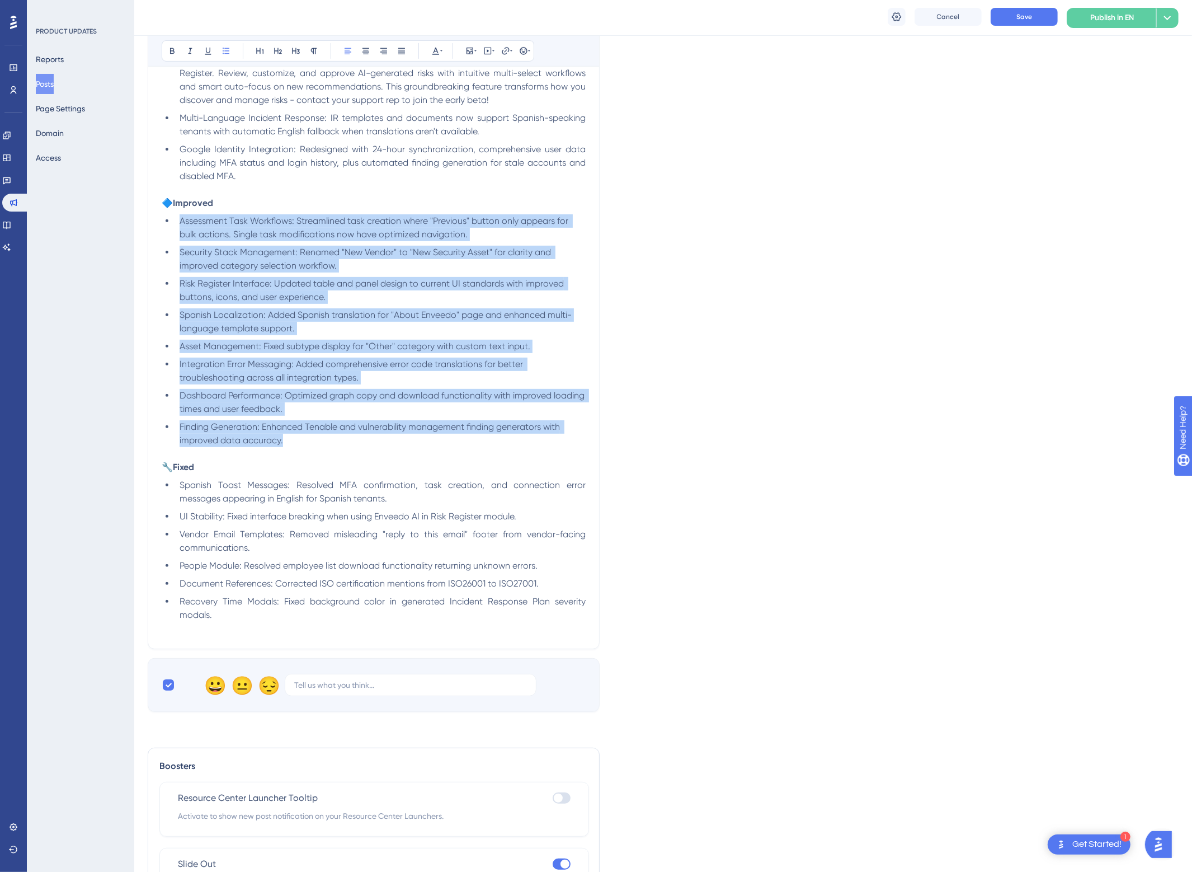
drag, startPoint x: 307, startPoint y: 438, endPoint x: 172, endPoint y: 220, distance: 256.3
click at [172, 220] on ul "Assessment Task Workflows: Streamlined task creation where "Previous" button on…" at bounding box center [374, 330] width 424 height 233
click at [399, 48] on icon at bounding box center [401, 50] width 9 height 9
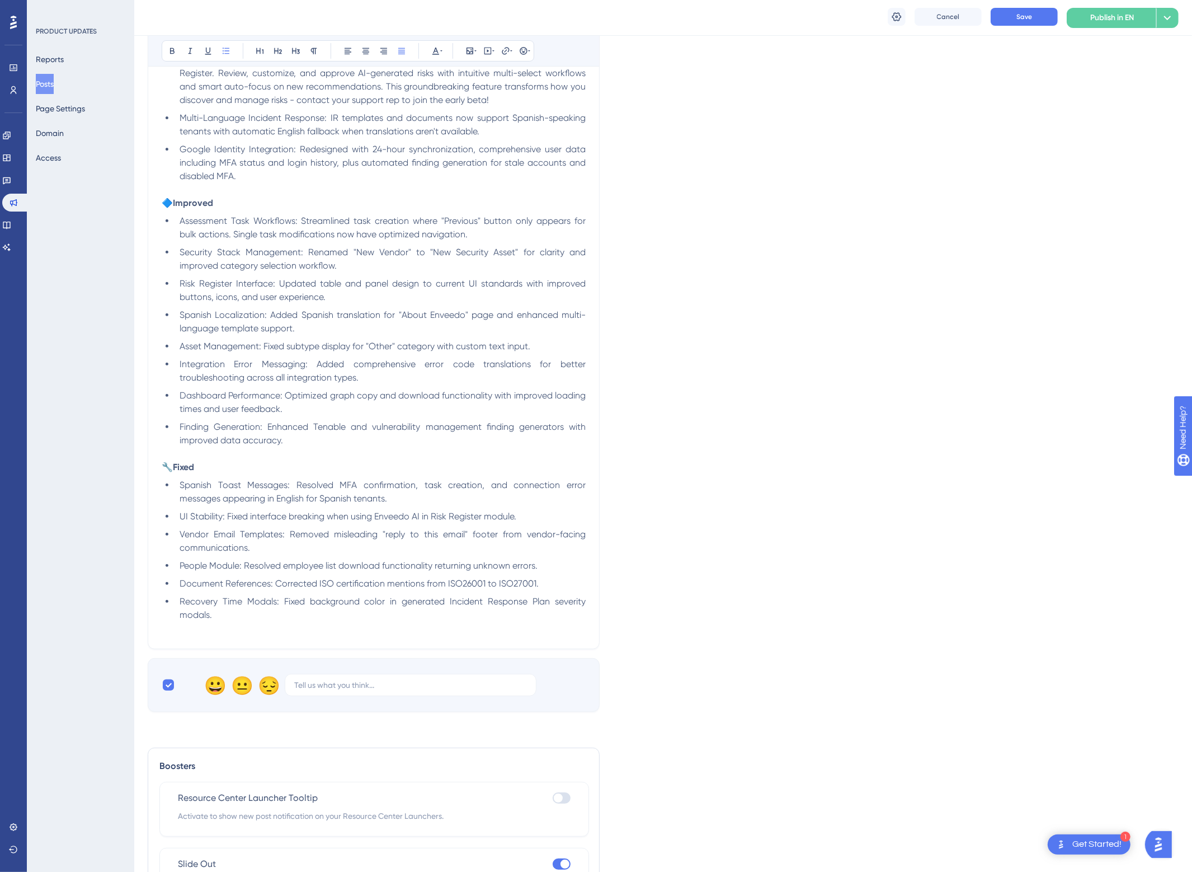
click at [461, 585] on span "Document References: Corrected ISO certification mentions from ISO26001 to ISO2…" at bounding box center [359, 583] width 359 height 11
click at [514, 586] on span "Document References: Corrected ISO certification mentions from ISO 26001 to ISO…" at bounding box center [360, 583] width 361 height 11
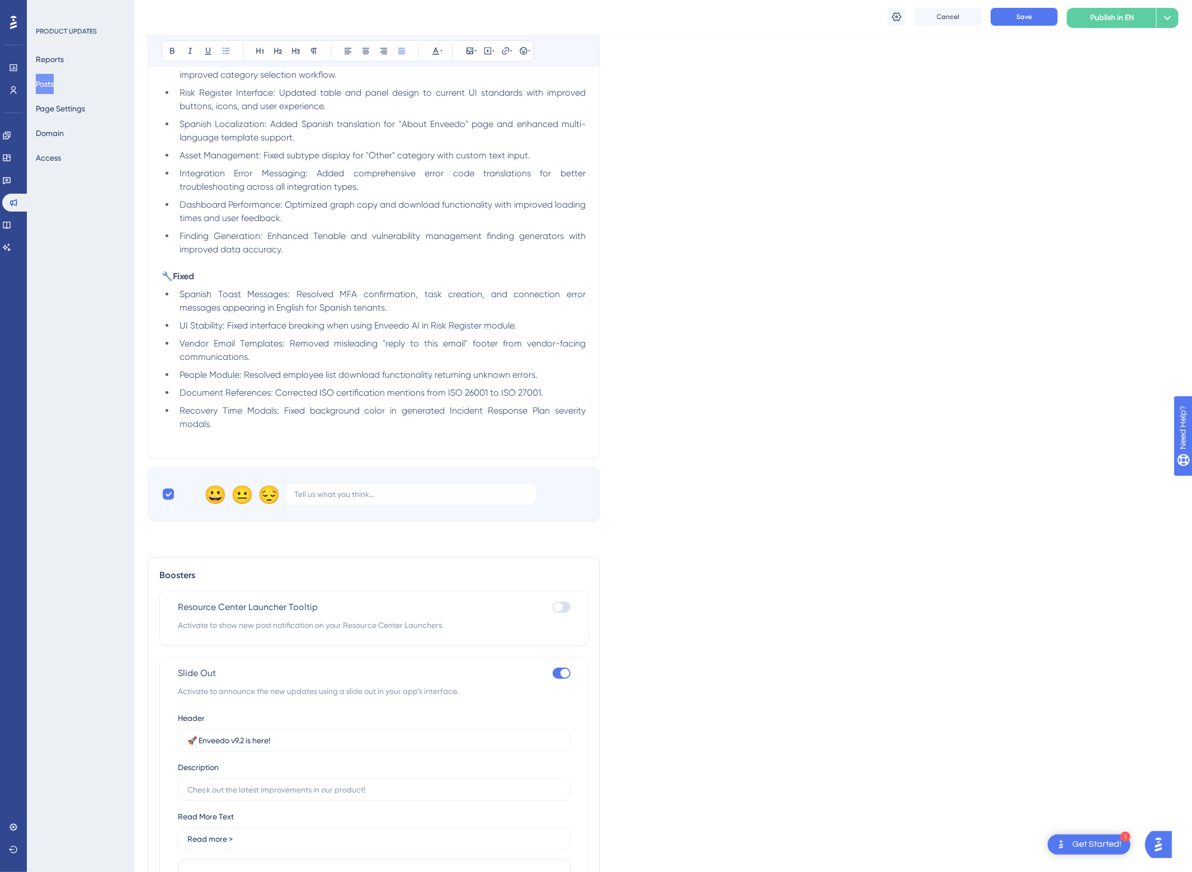
scroll to position [628, 0]
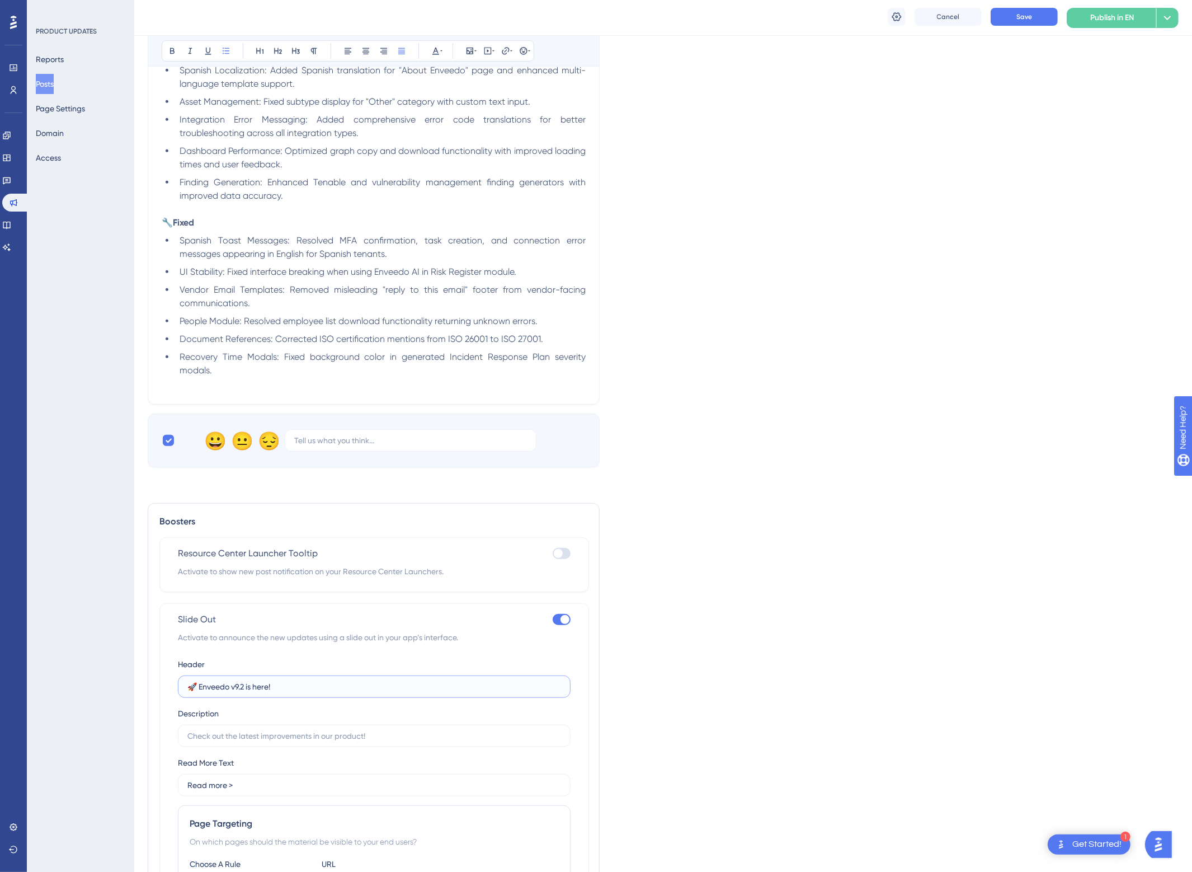
click at [243, 689] on input "🚀 Enveedo v9.2 is here!" at bounding box center [374, 686] width 374 height 12
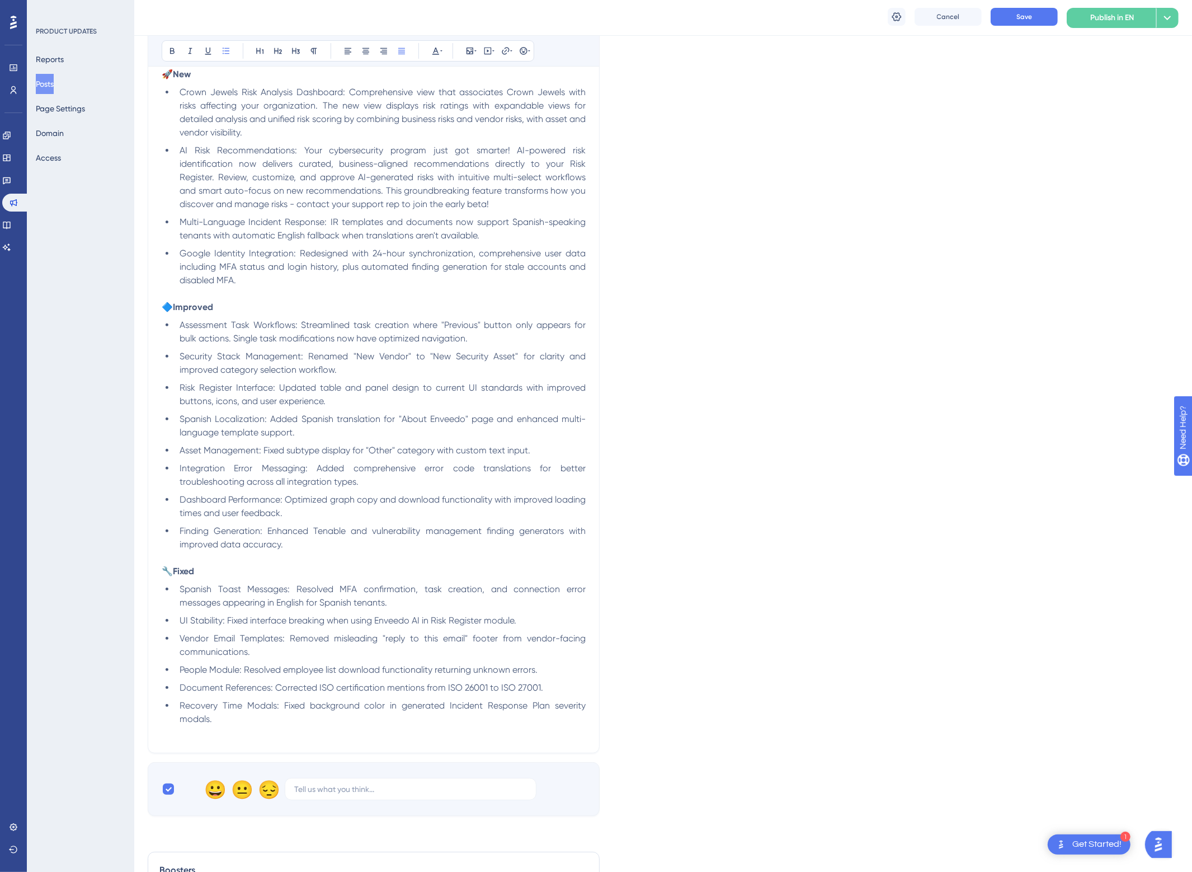
scroll to position [153, 0]
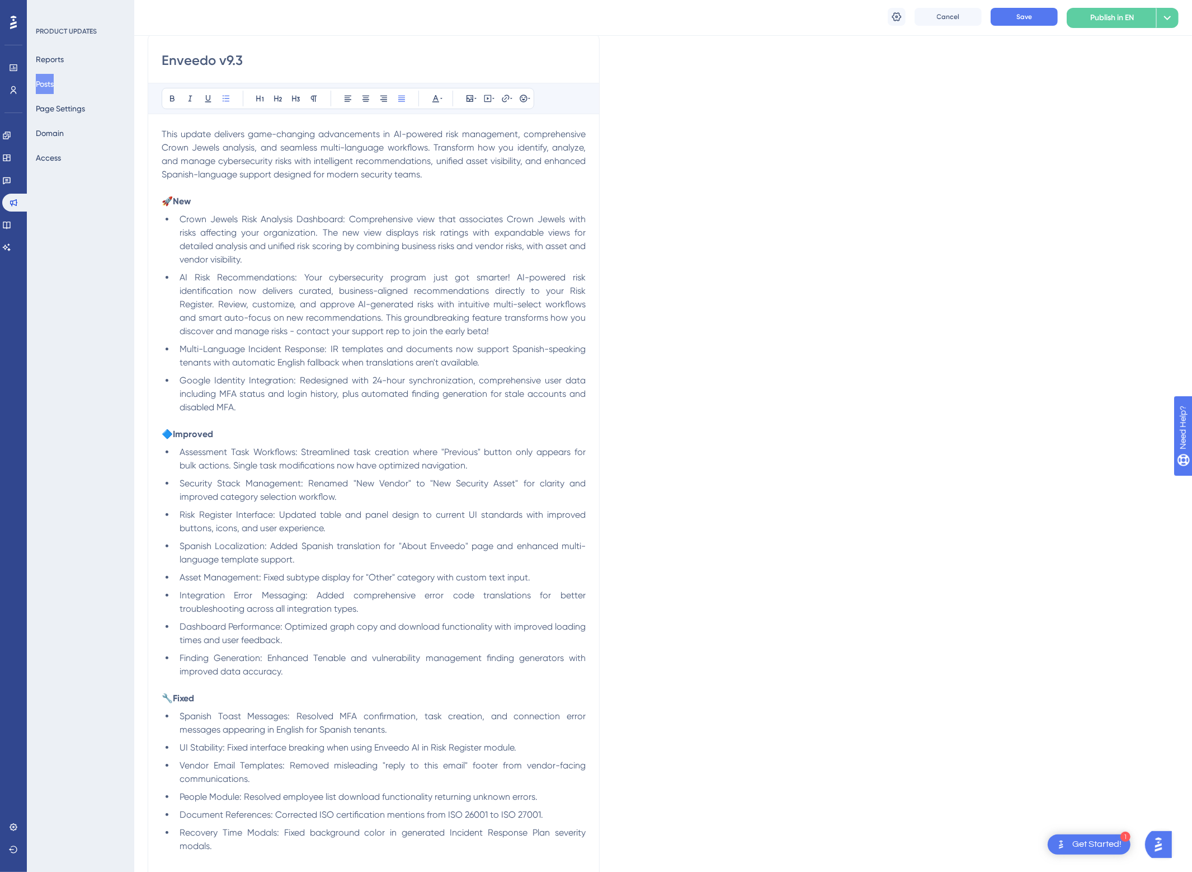
click at [362, 331] on span "AI Risk Recommendations: Your cybersecurity program just got smarter! AI-powere…" at bounding box center [384, 304] width 408 height 64
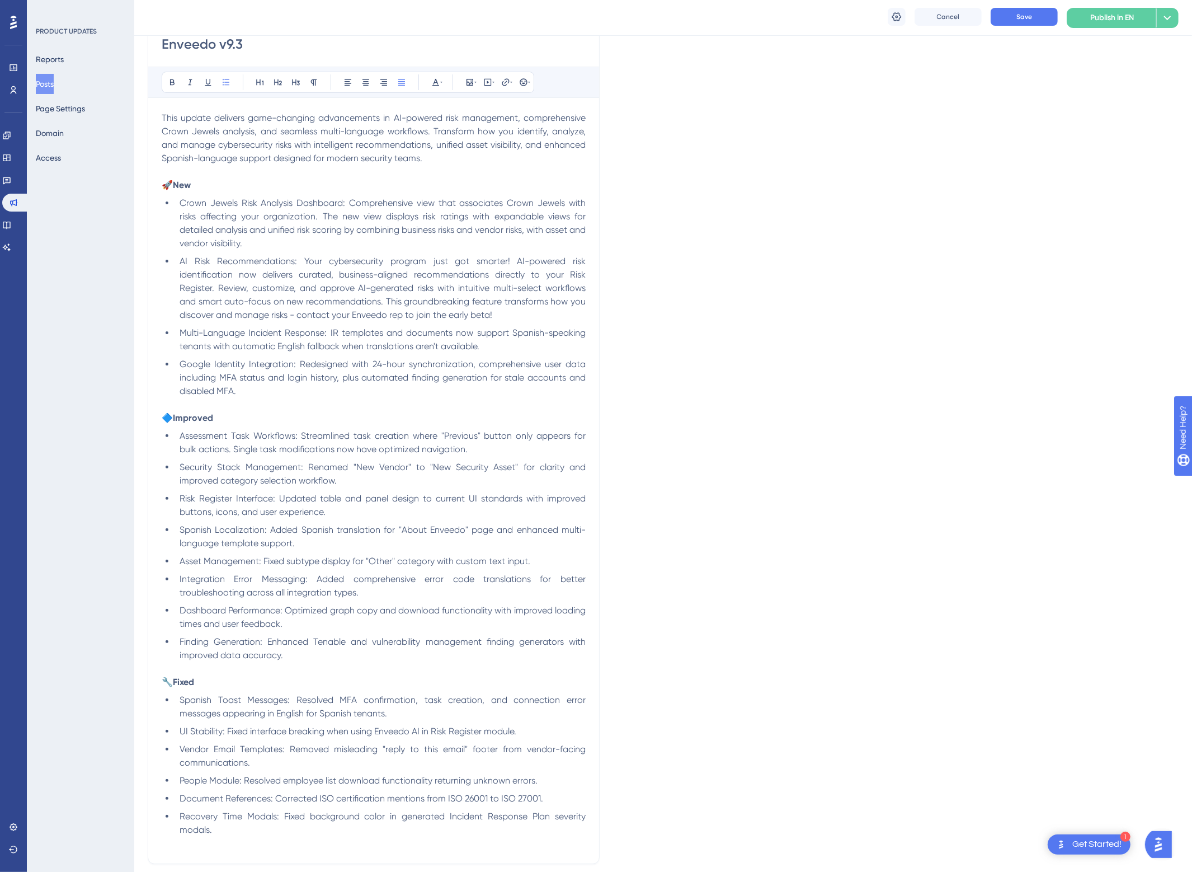
scroll to position [180, 0]
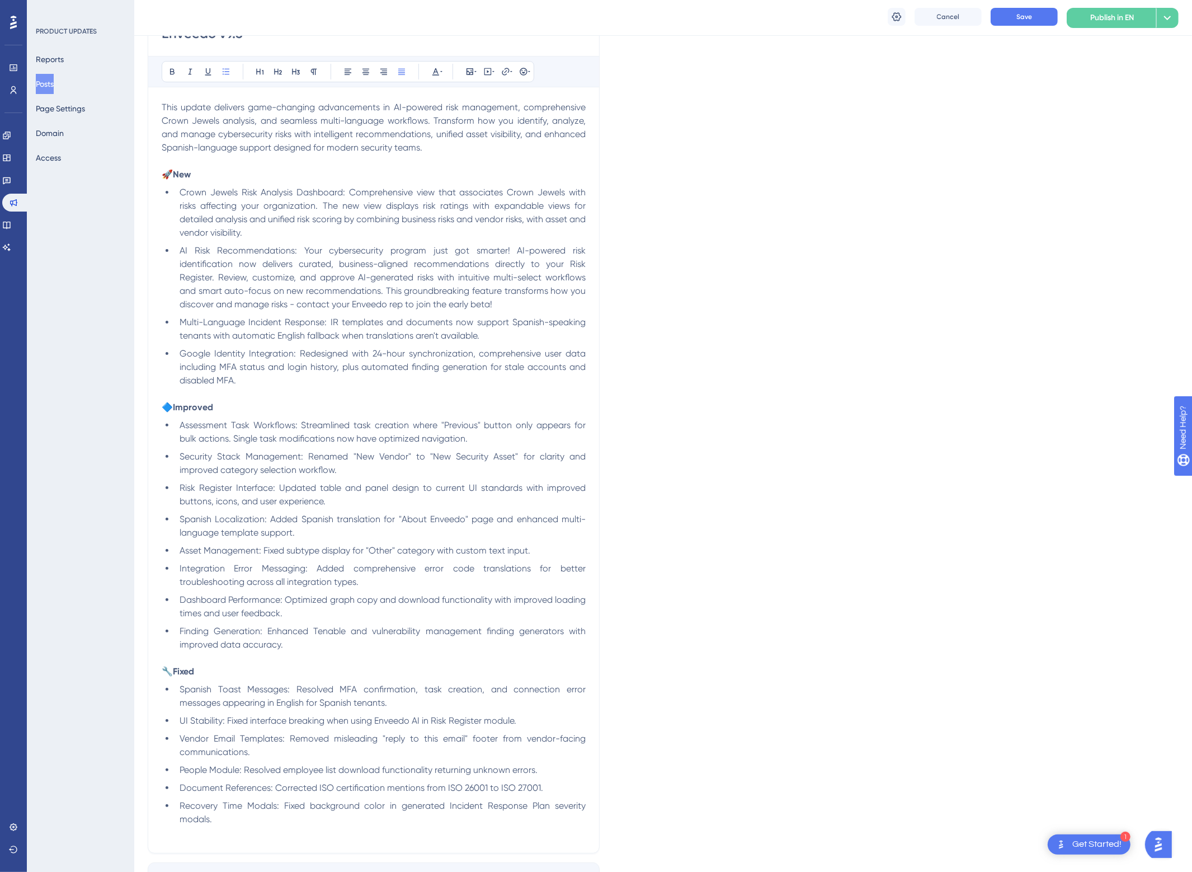
click at [418, 306] on span "AI Risk Recommendations: Your cybersecurity program just got smarter! AI-powere…" at bounding box center [384, 277] width 408 height 64
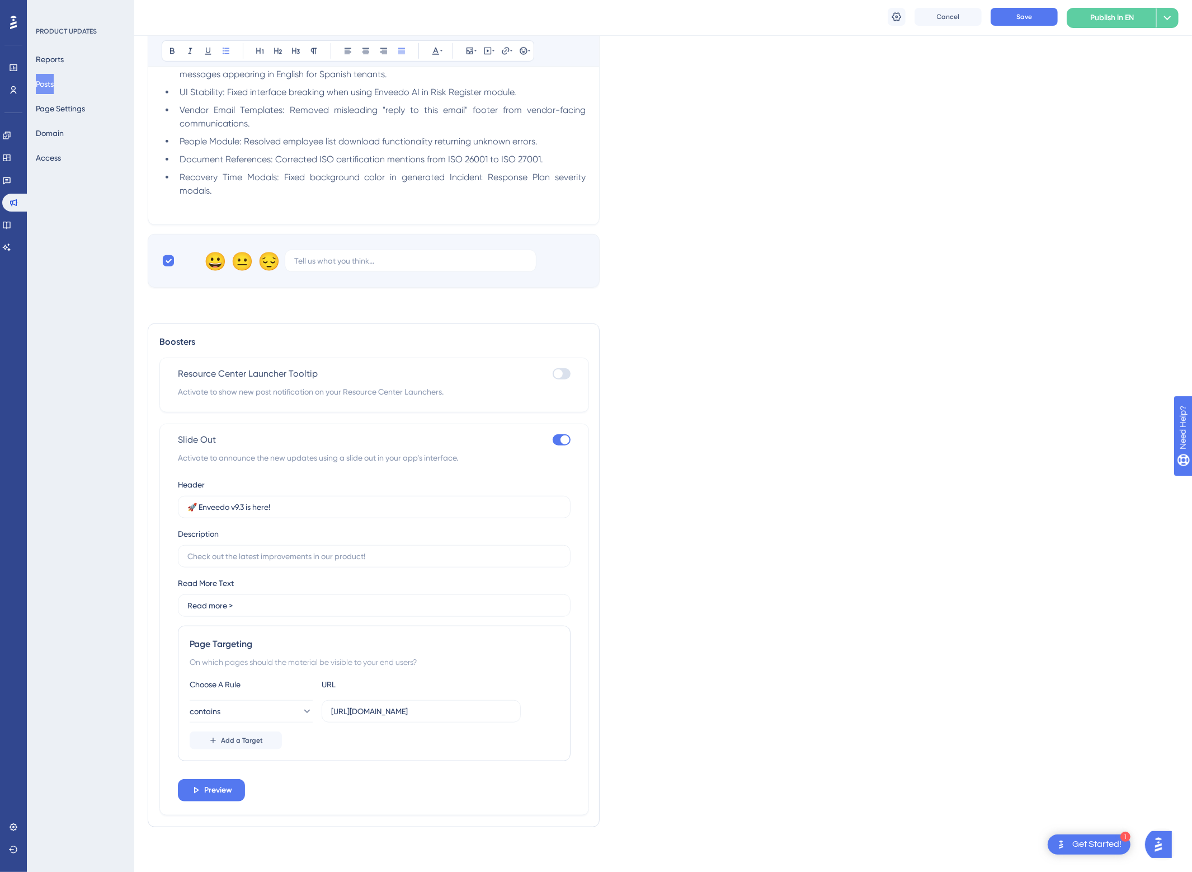
scroll to position [809, 0]
click at [220, 784] on span "Preview" at bounding box center [218, 789] width 28 height 13
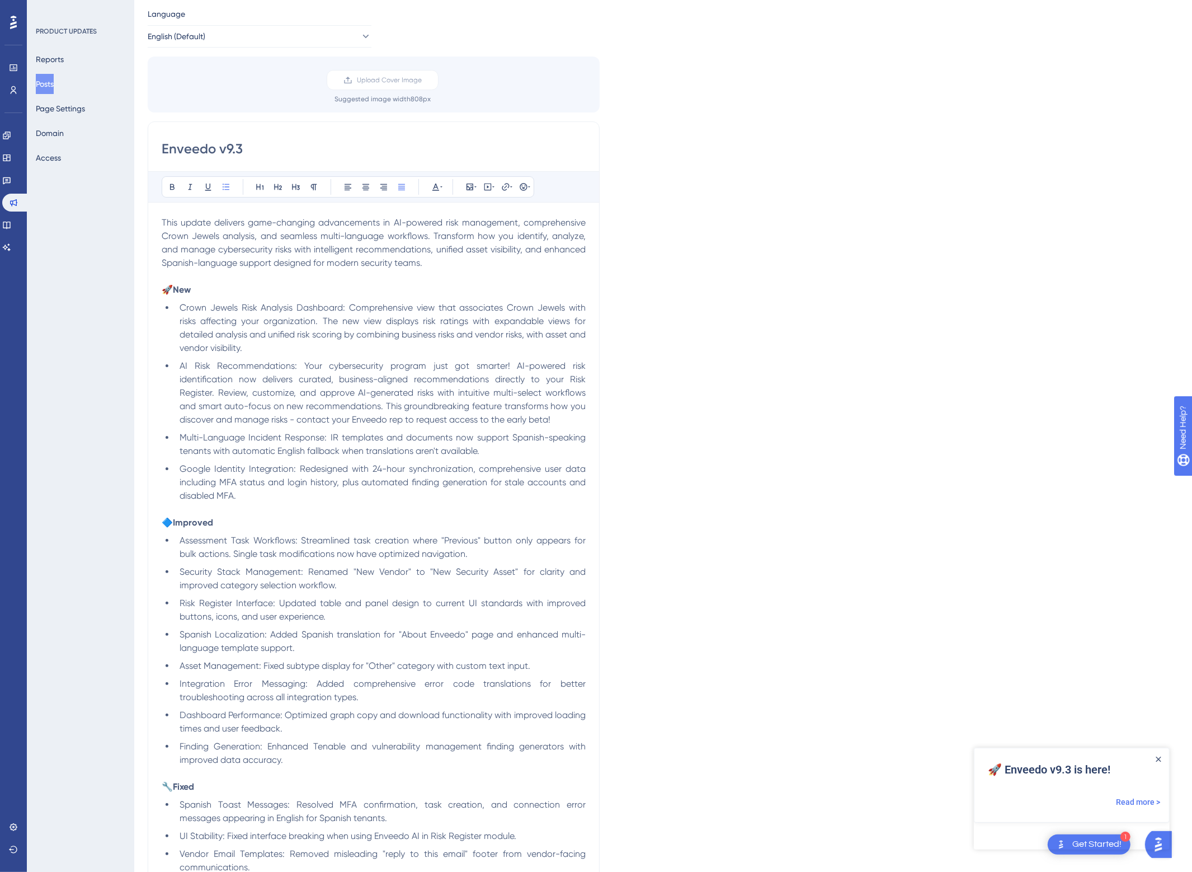
scroll to position [0, 0]
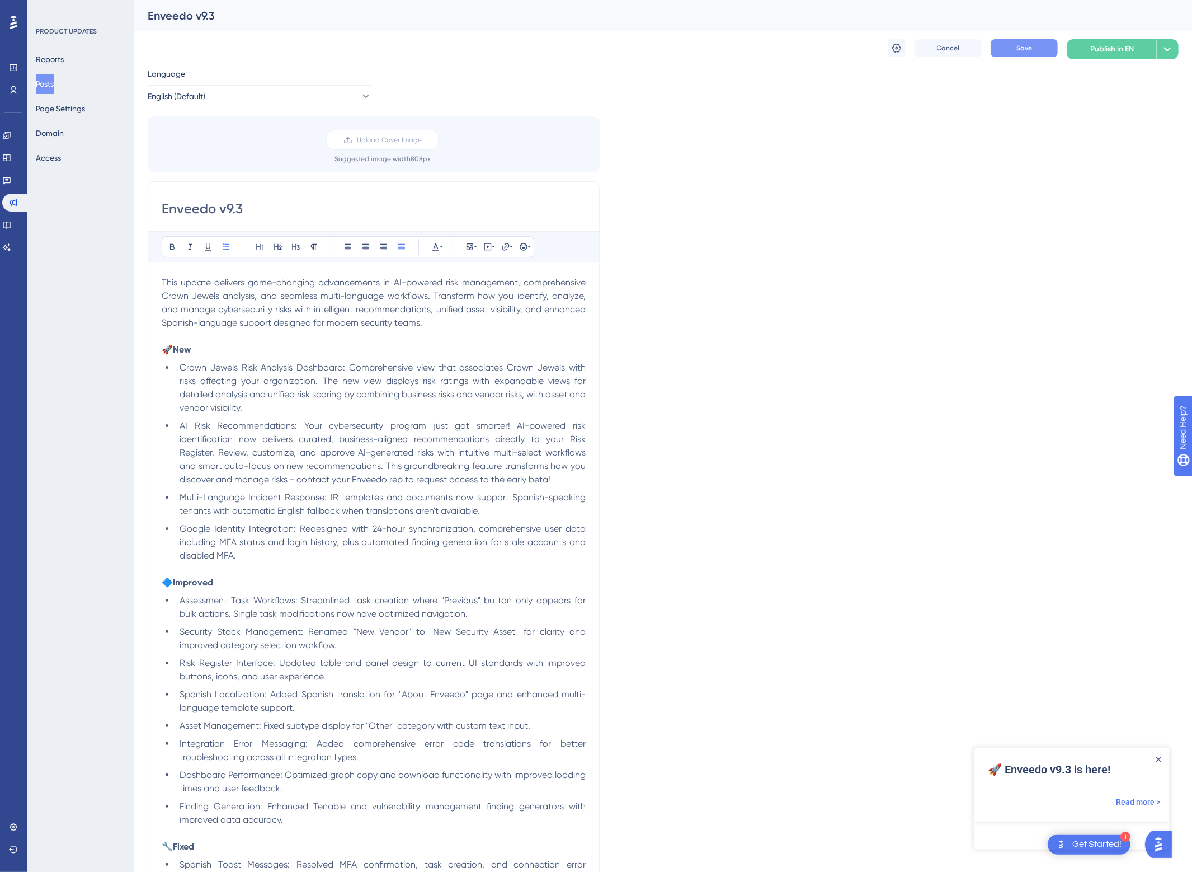
click at [1031, 52] on span "Save" at bounding box center [1024, 48] width 16 height 9
click at [191, 97] on span "English (Default)" at bounding box center [177, 96] width 58 height 13
click at [182, 151] on span "Spanish" at bounding box center [178, 152] width 29 height 13
type input "🚀 ¡Enveedo v9.2 está aquí!"
type input "Leer más >"
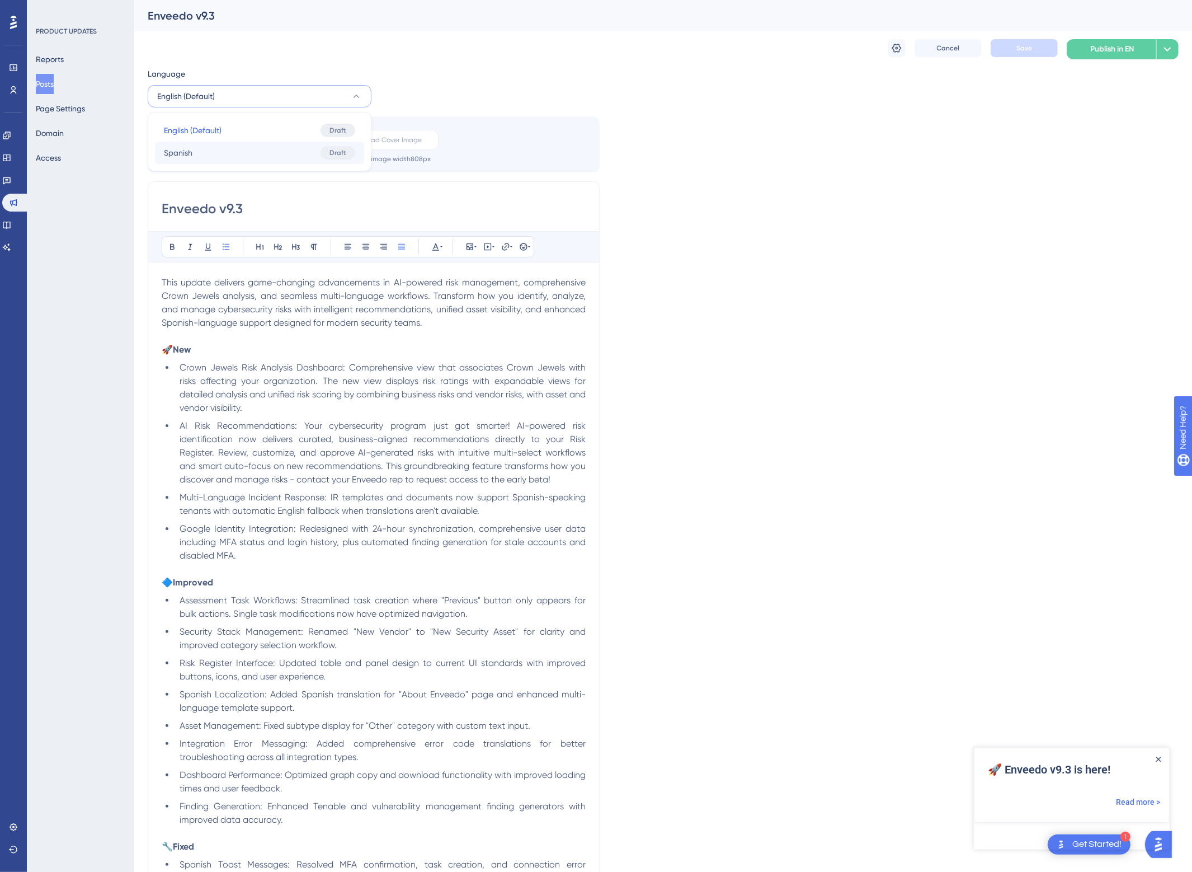
scroll to position [153, 0]
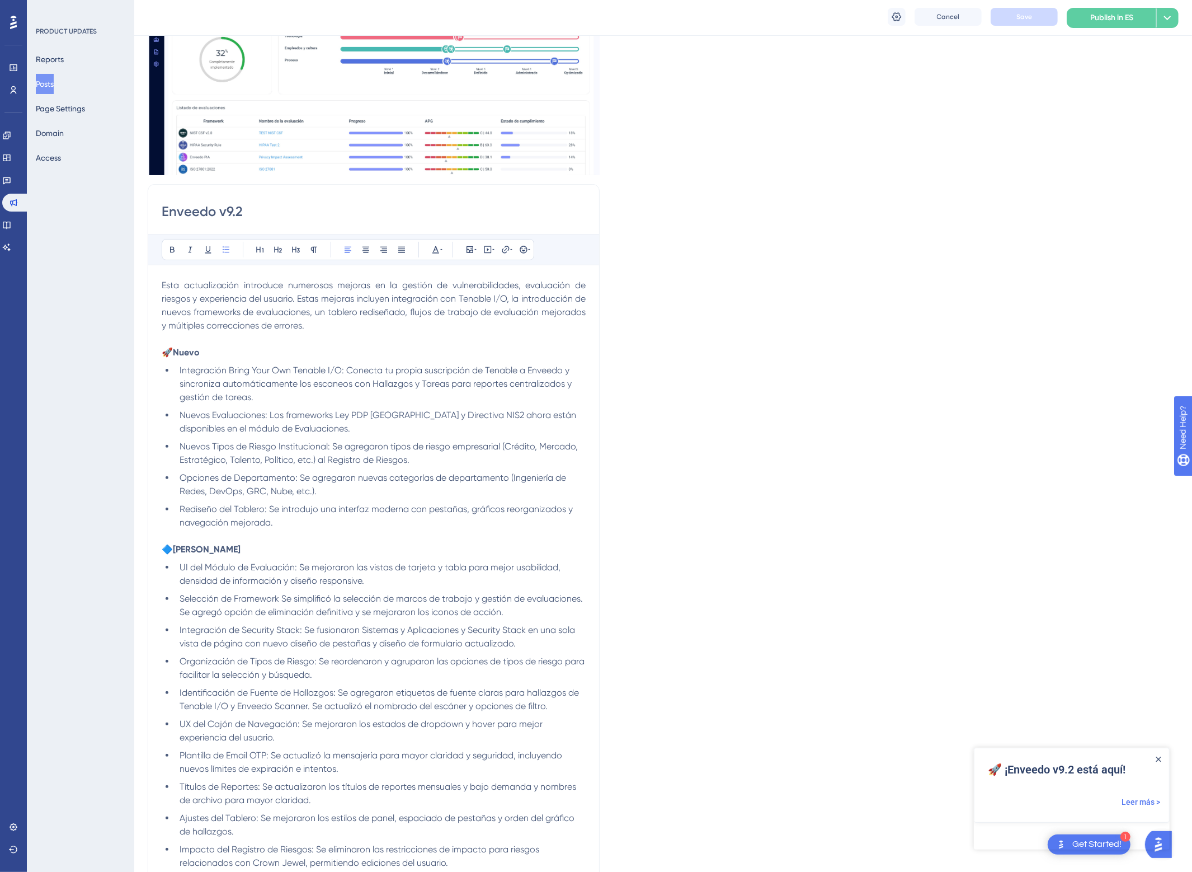
click at [303, 213] on input "Enveedo v9.2" at bounding box center [374, 212] width 424 height 18
type input "Enveedo v9.3"
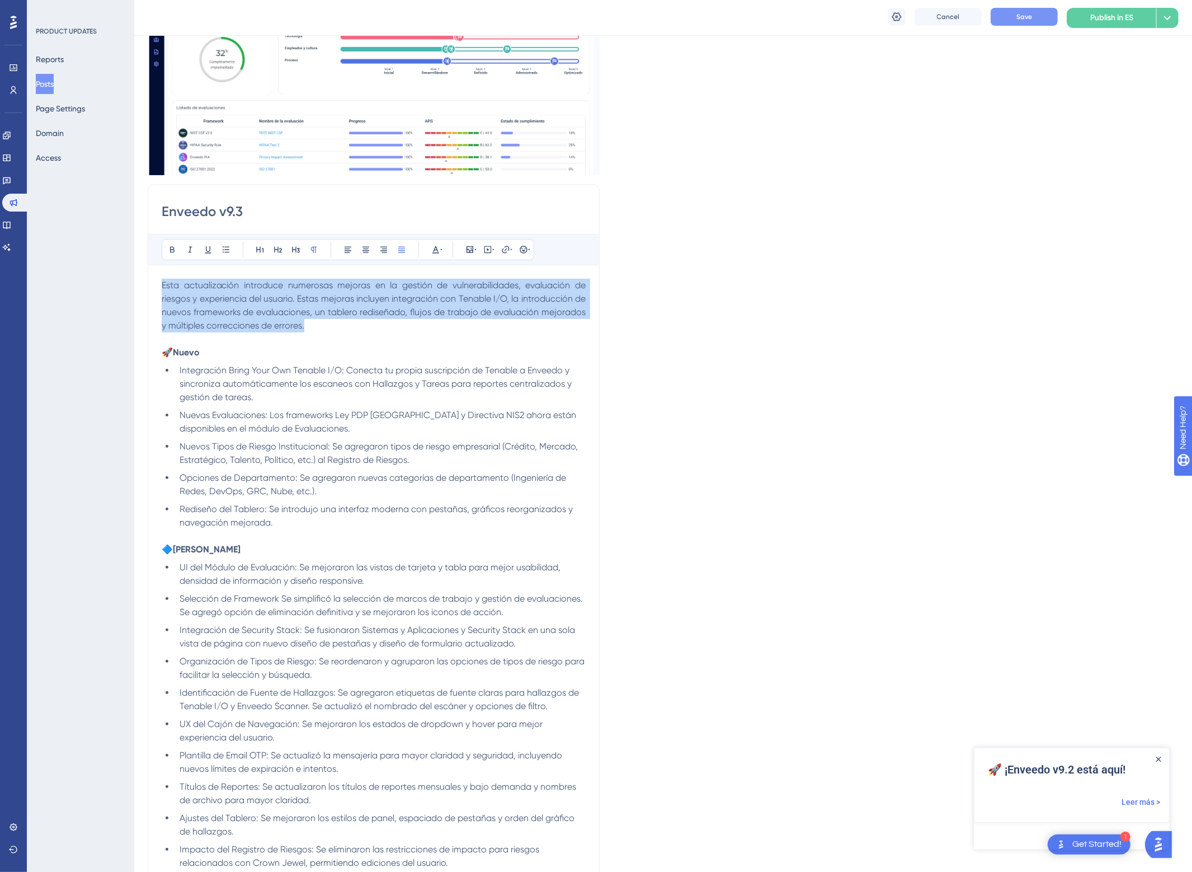
drag, startPoint x: 314, startPoint y: 323, endPoint x: 58, endPoint y: 252, distance: 265.5
click at [134, 252] on div "Performance Users Engagement Widgets Feedback Product Updates Knowledge Base AI…" at bounding box center [663, 771] width 1058 height 1848
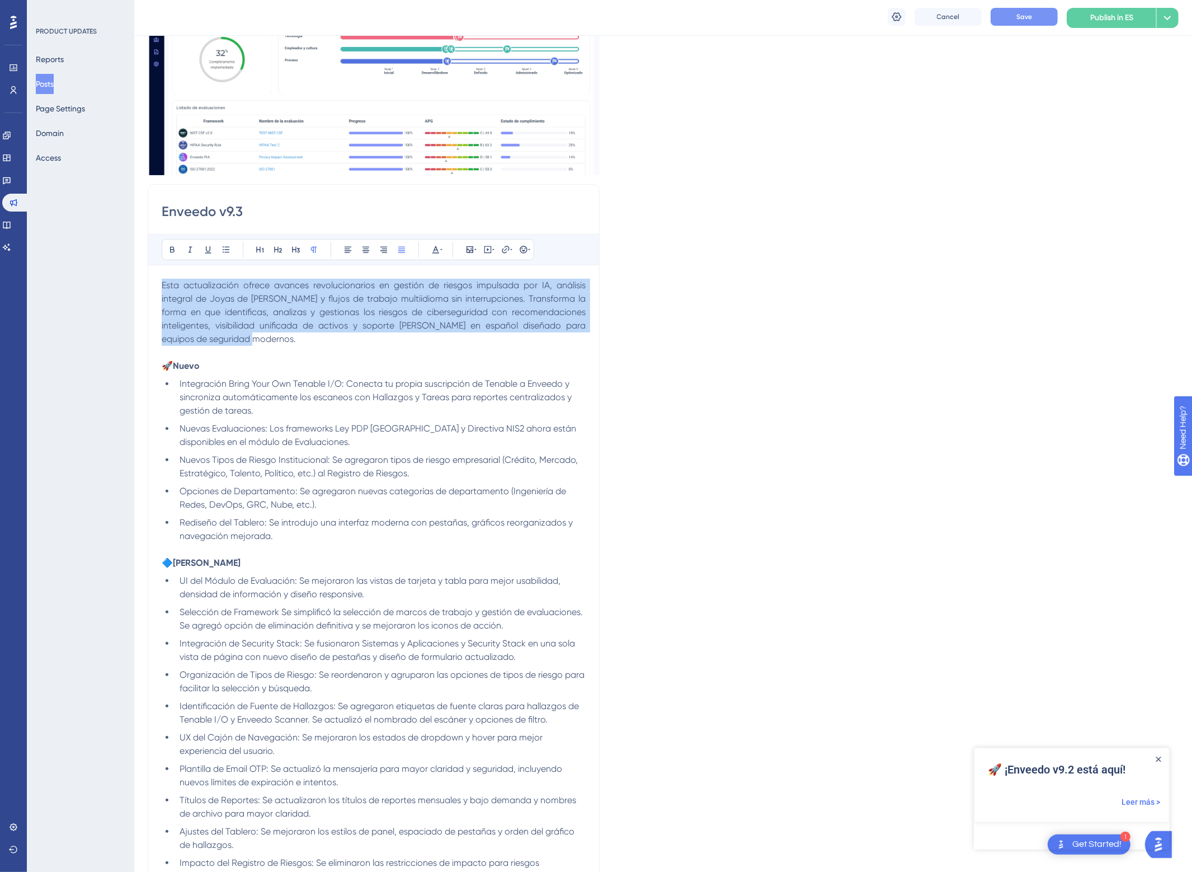
click at [156, 286] on div "Enveedo v9.3 Bold Italic Underline Bullet Point Heading 1 Heading 2 Heading 3 N…" at bounding box center [374, 632] width 452 height 896
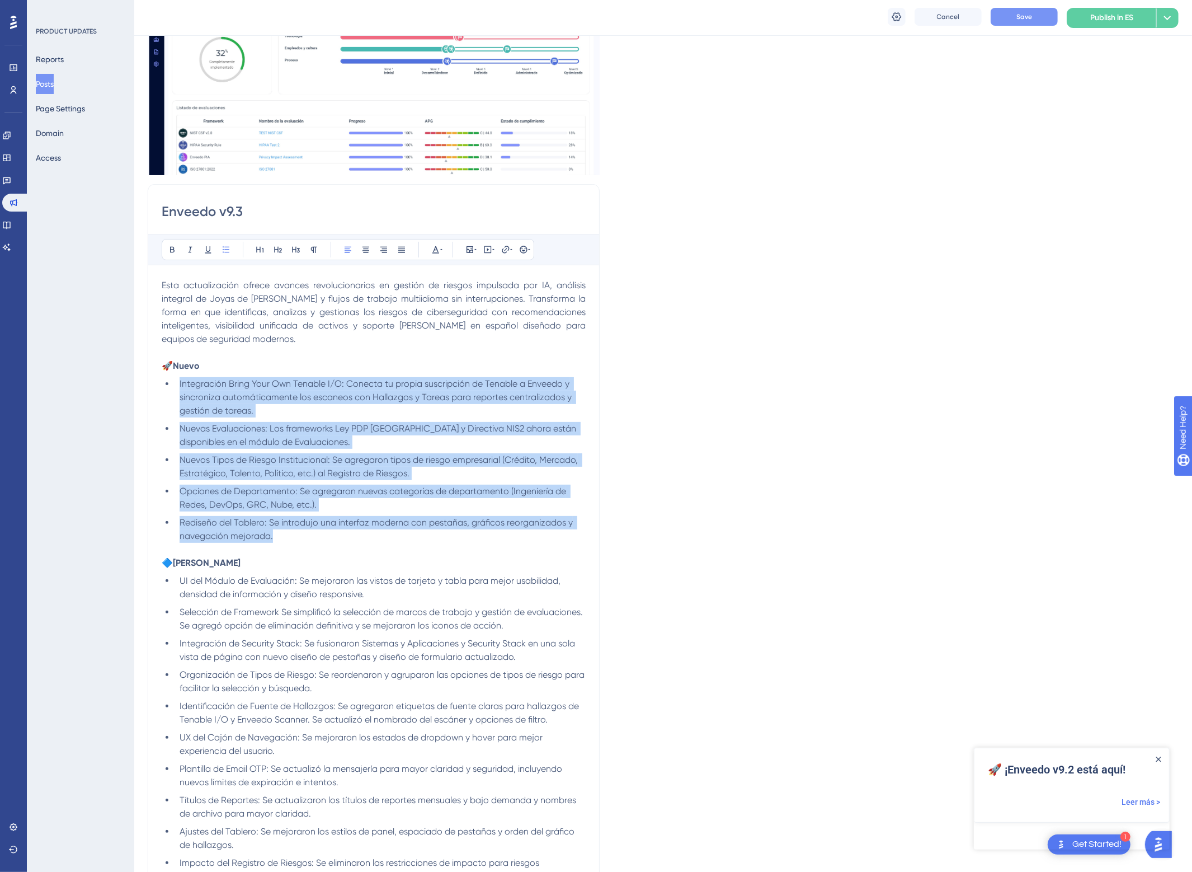
drag, startPoint x: 263, startPoint y: 522, endPoint x: 164, endPoint y: 387, distance: 167.7
click at [164, 387] on ul "Integración Bring Your Own Tenable I/O: Conecta tu propia suscripción de Tenabl…" at bounding box center [374, 460] width 424 height 166
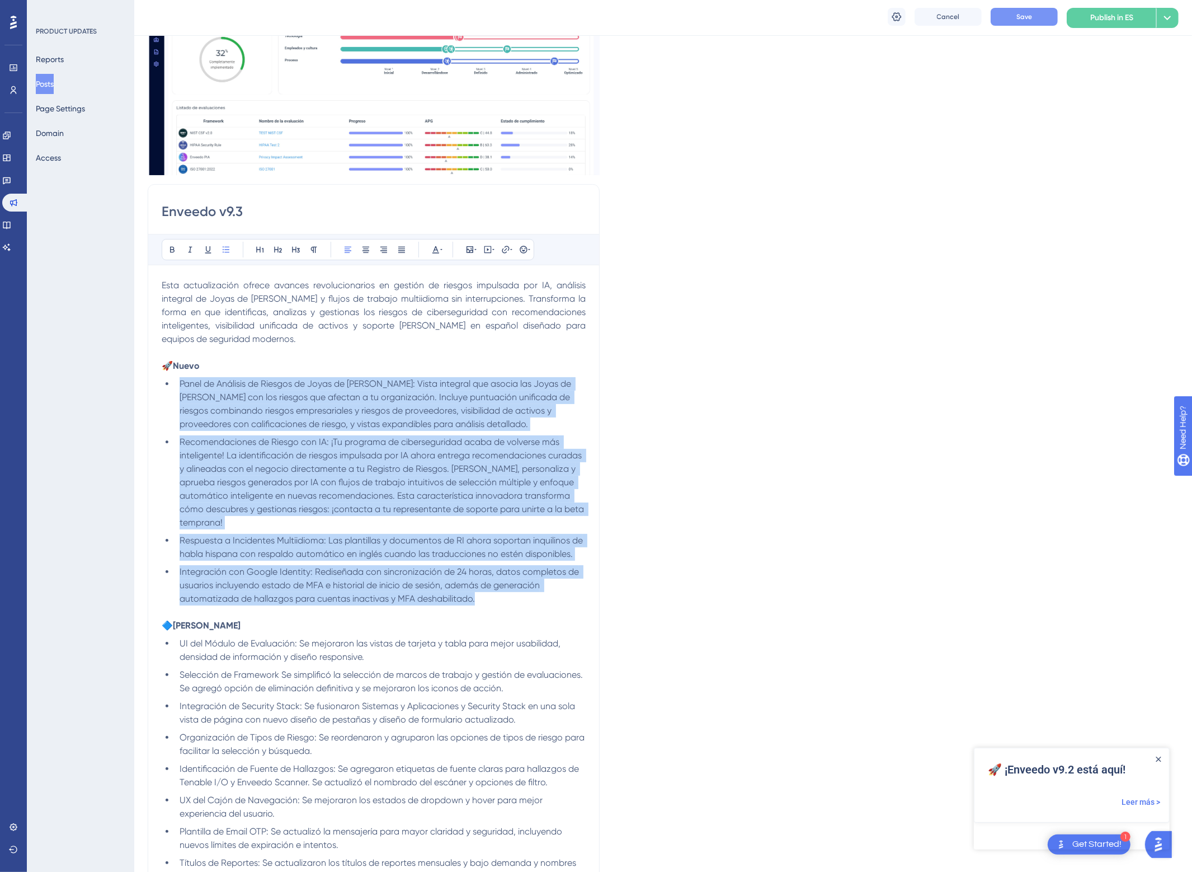
click at [180, 385] on span "Panel de Análisis de Riesgos de Joyas de [PERSON_NAME]: Vista integral que asoc…" at bounding box center [377, 403] width 394 height 51
click at [403, 248] on icon at bounding box center [401, 249] width 9 height 9
click at [299, 490] on span "Recomendaciones de Riesgo con IA: ¡Tu programa de ciberseguridad acaba de volve…" at bounding box center [384, 481] width 408 height 91
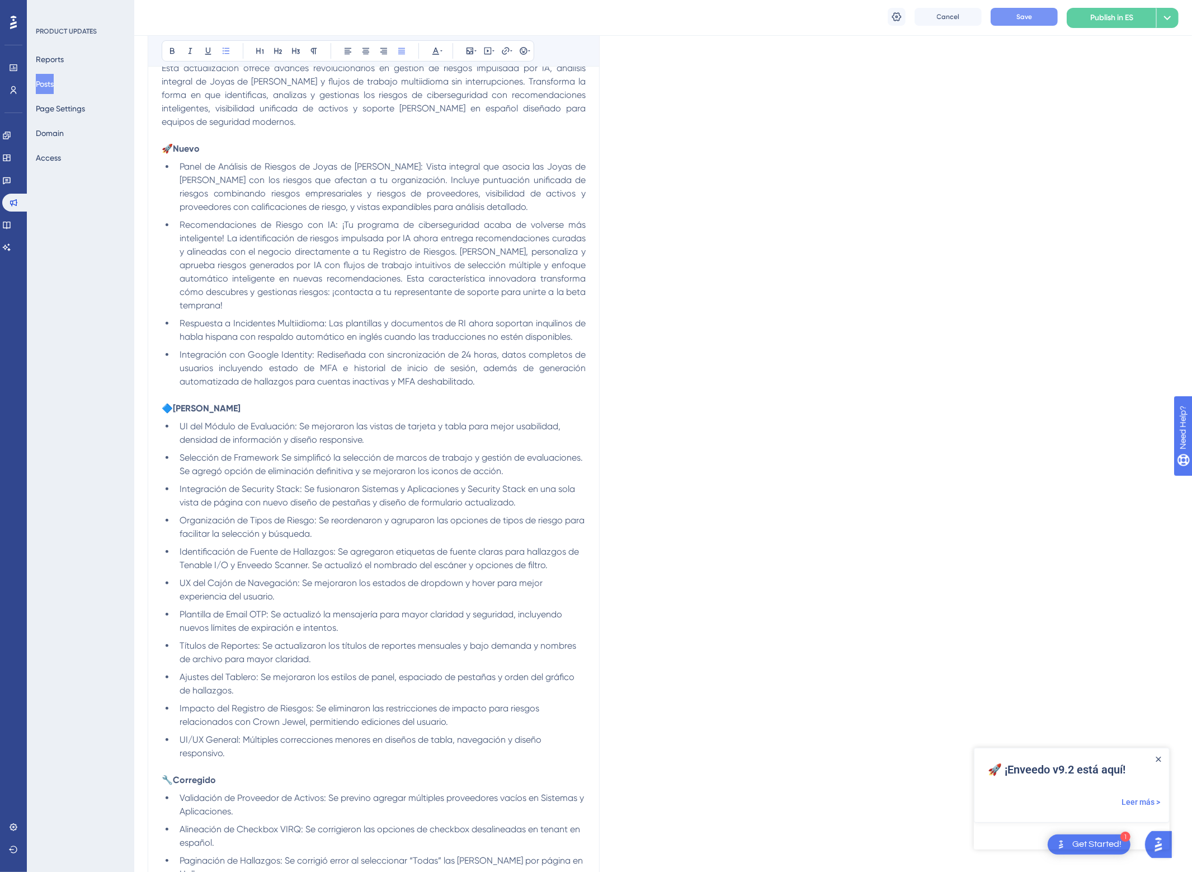
scroll to position [415, 0]
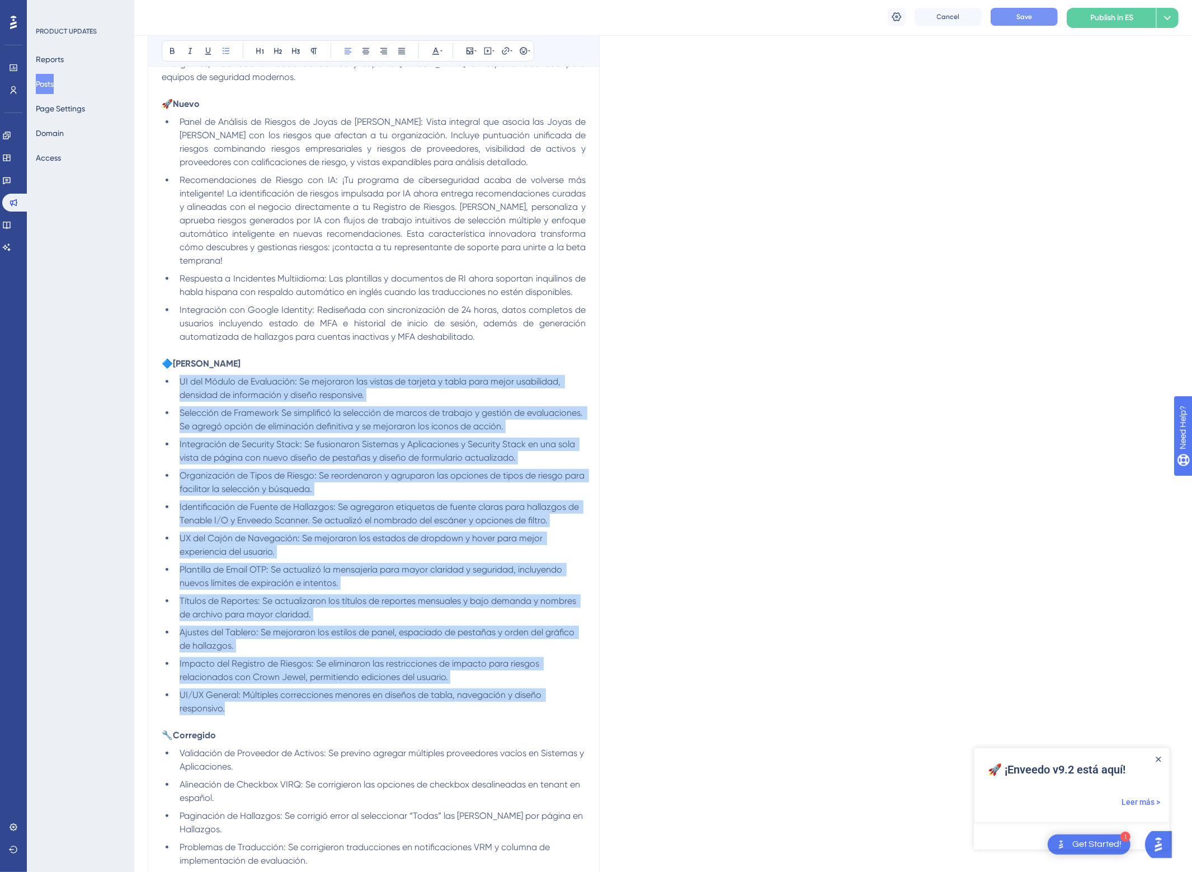
drag, startPoint x: 238, startPoint y: 706, endPoint x: 158, endPoint y: 379, distance: 336.2
click at [158, 379] on div "Enveedo v9.3 Bold Italic Underline Bullet Point Heading 1 Heading 2 Heading 3 N…" at bounding box center [374, 401] width 452 height 959
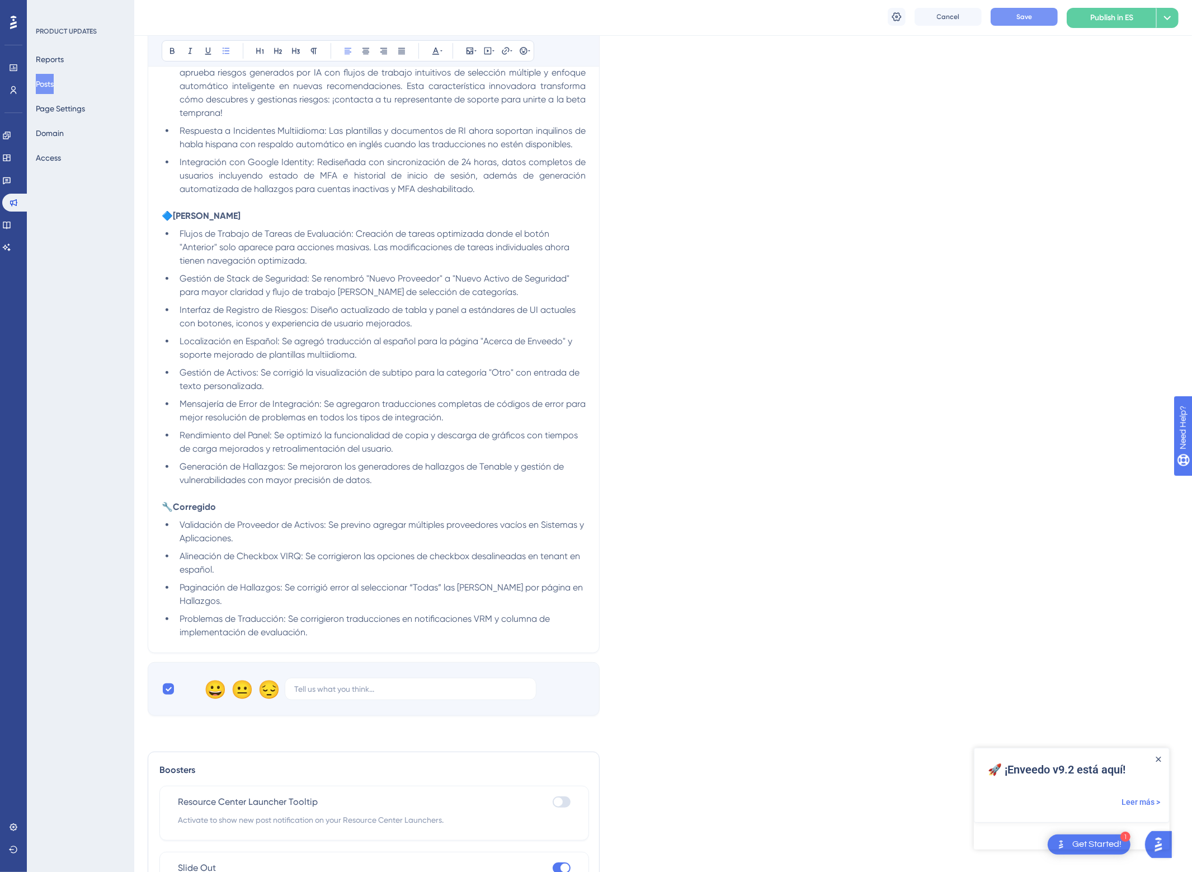
scroll to position [608, 0]
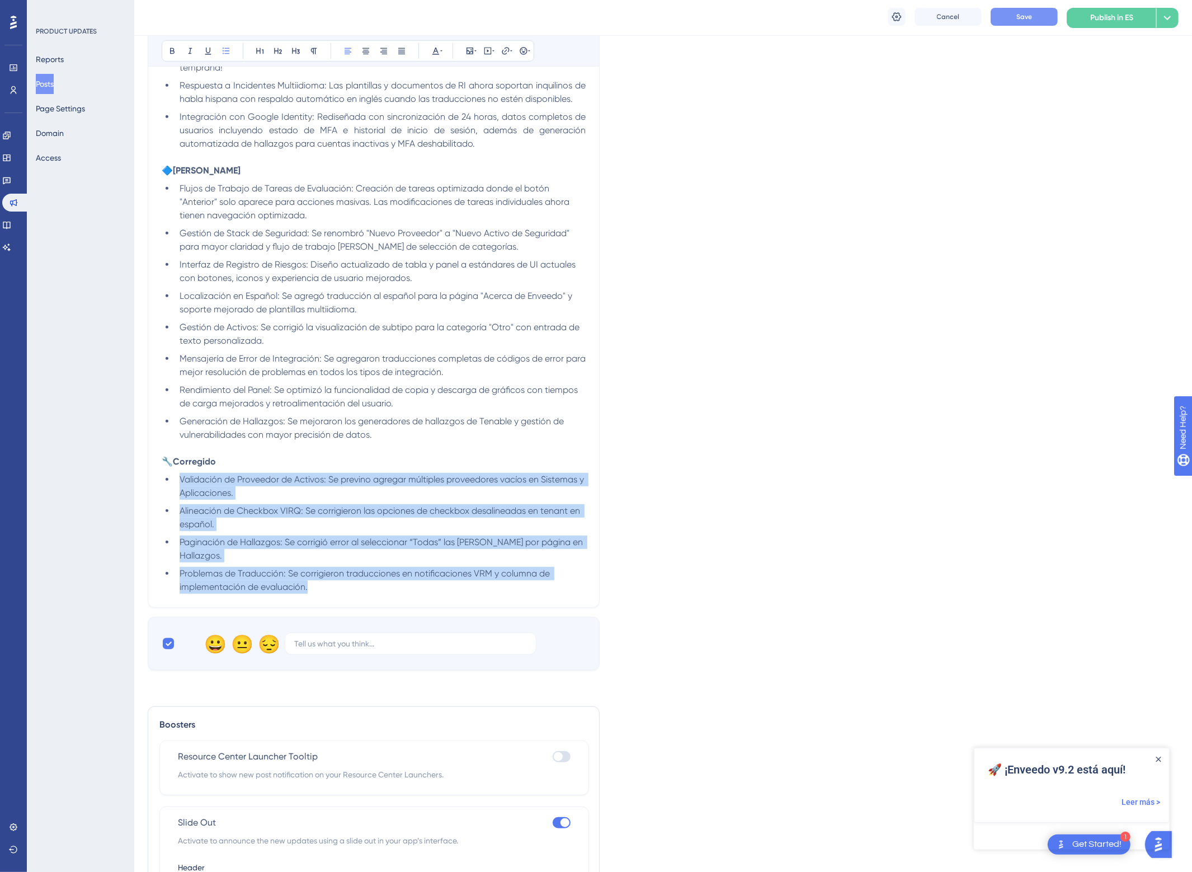
drag, startPoint x: 328, startPoint y: 576, endPoint x: 166, endPoint y: 483, distance: 187.7
click at [166, 483] on ul "Validación de Proveedor de Activos: Se previno agregar múltiples proveedores va…" at bounding box center [374, 533] width 424 height 121
paste div
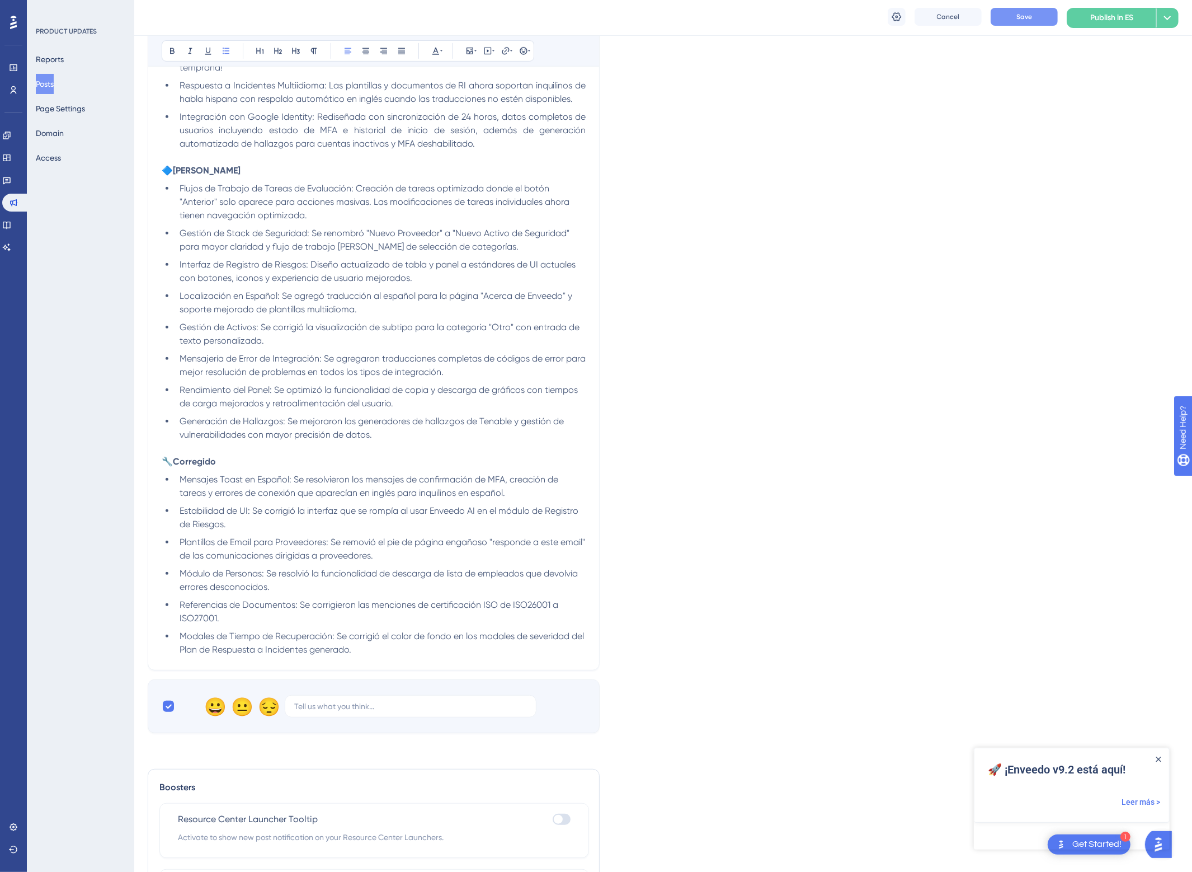
click at [529, 605] on span "Referencias de Documentos: Se corrigieron las menciones de certificación ISO de…" at bounding box center [370, 611] width 381 height 24
click at [193, 618] on span "Referencias de Documentos: Se corrigieron las menciones de certificación ISO de…" at bounding box center [371, 611] width 383 height 24
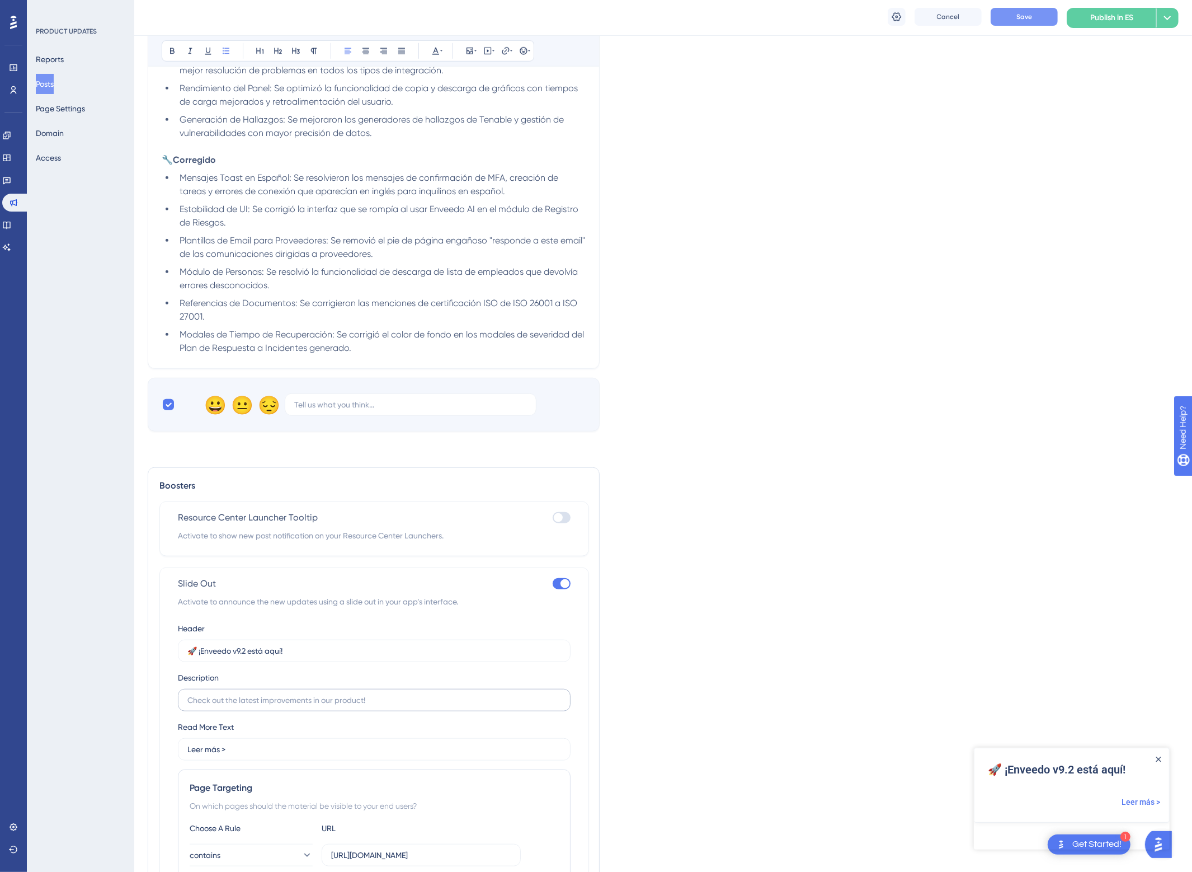
scroll to position [922, 0]
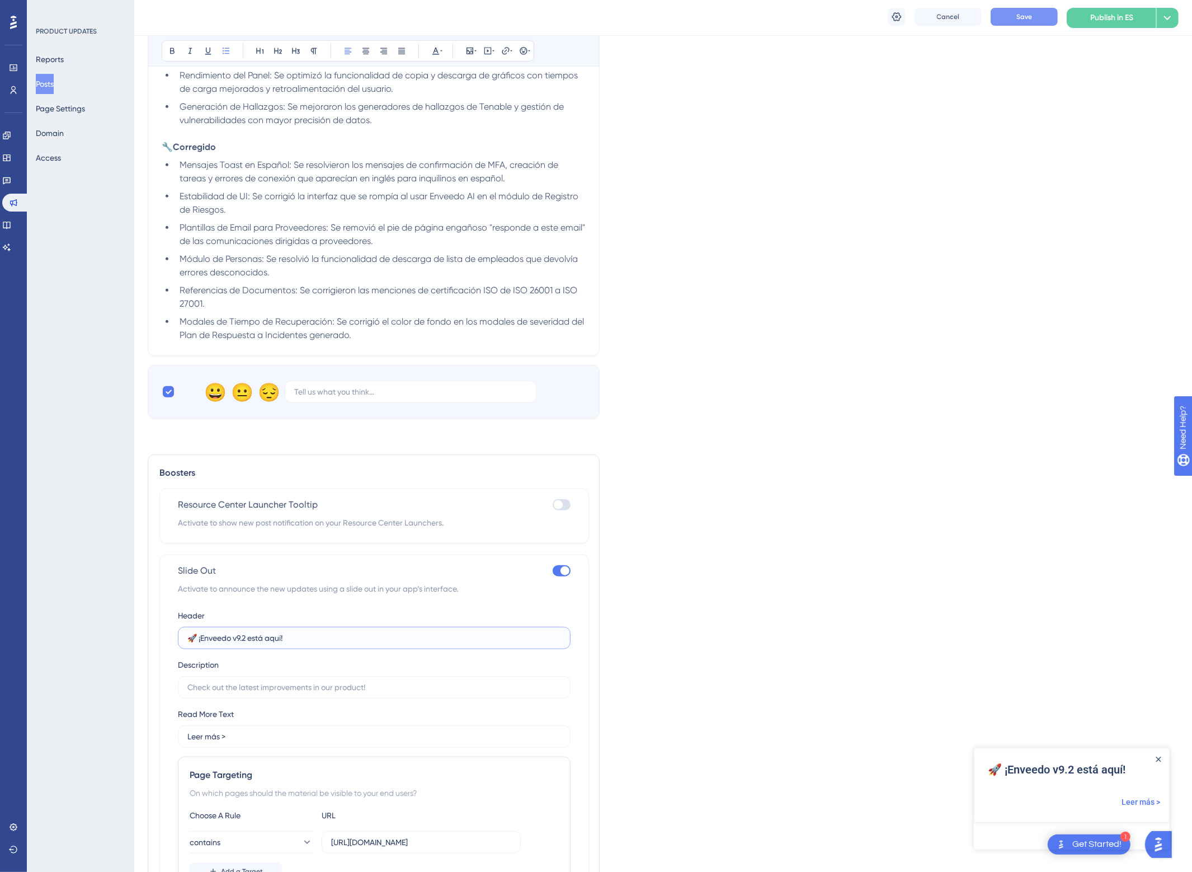
click at [249, 641] on input "🚀 ¡Enveedo v9.2 está aquí!" at bounding box center [374, 638] width 374 height 12
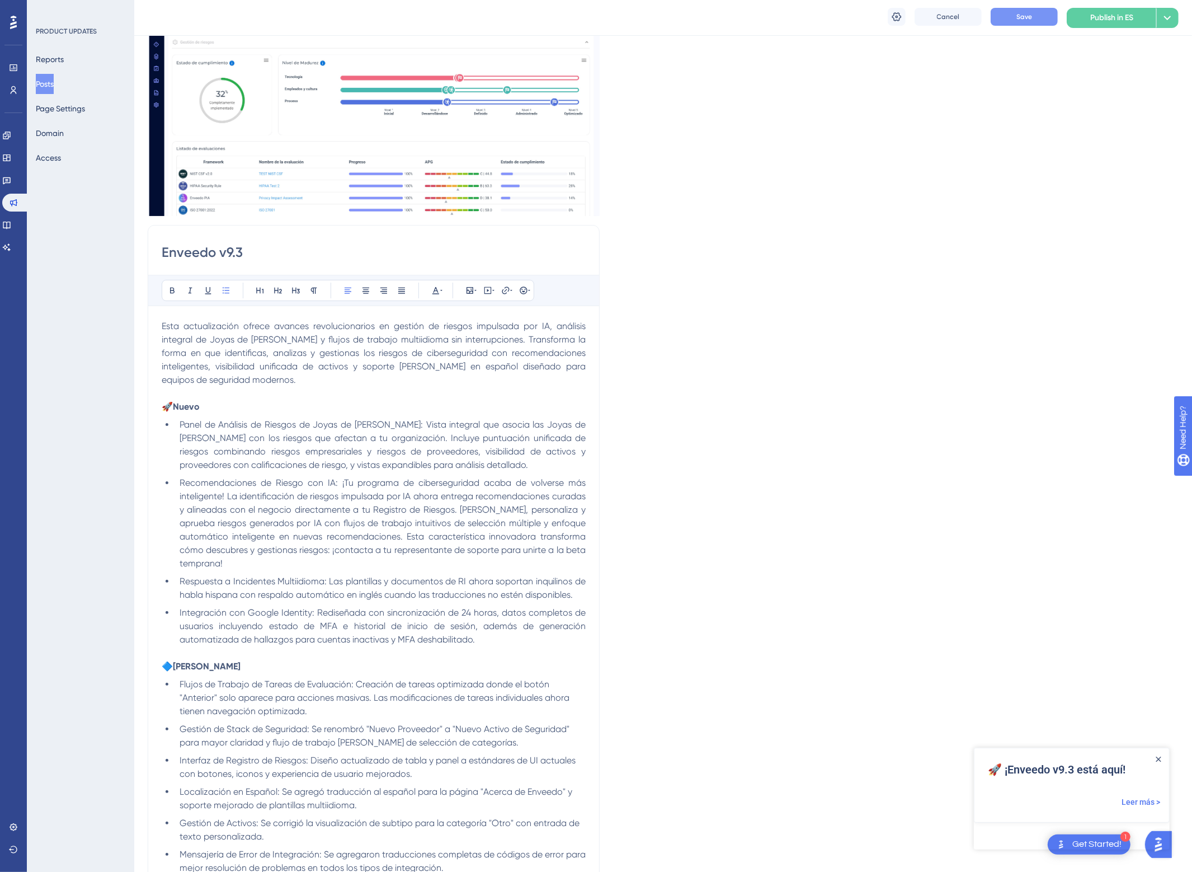
scroll to position [0, 0]
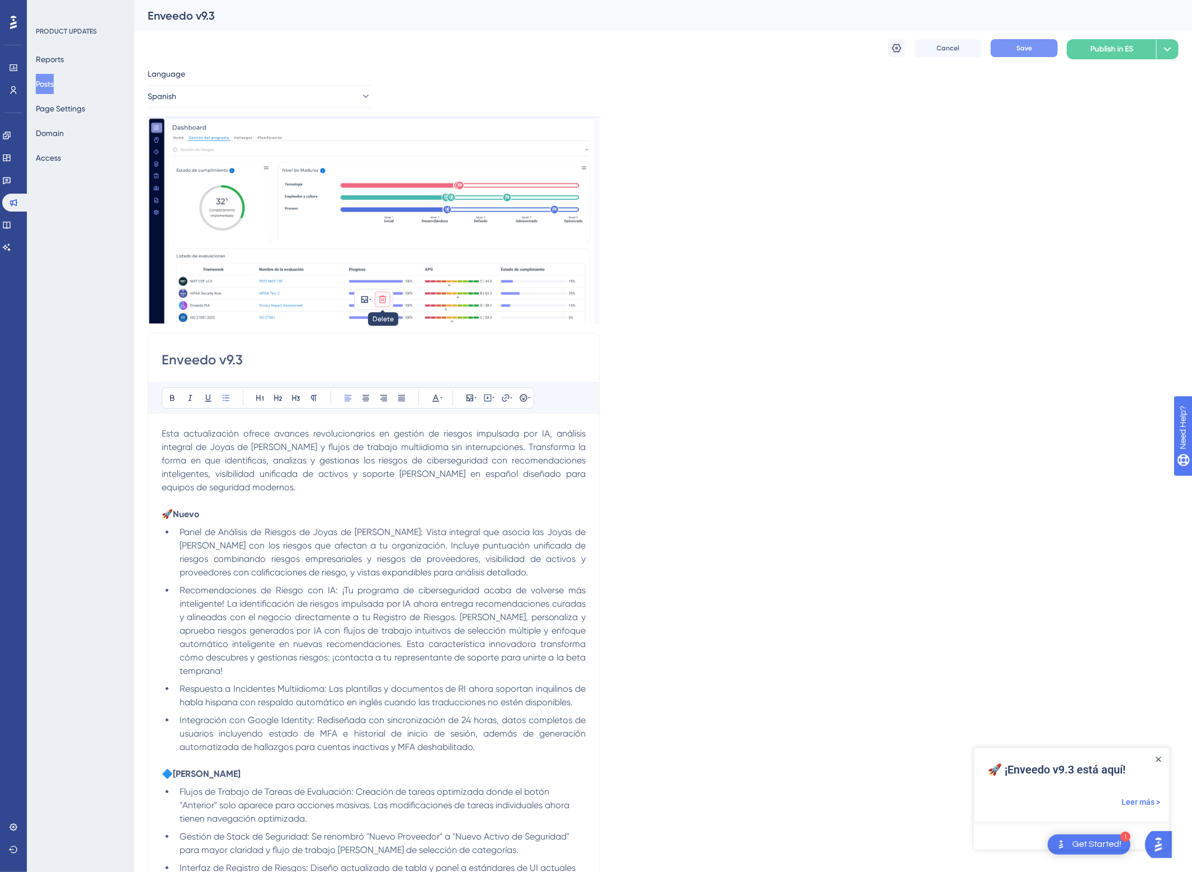
click at [385, 302] on icon at bounding box center [382, 299] width 9 height 9
click at [382, 333] on button at bounding box center [383, 326] width 18 height 18
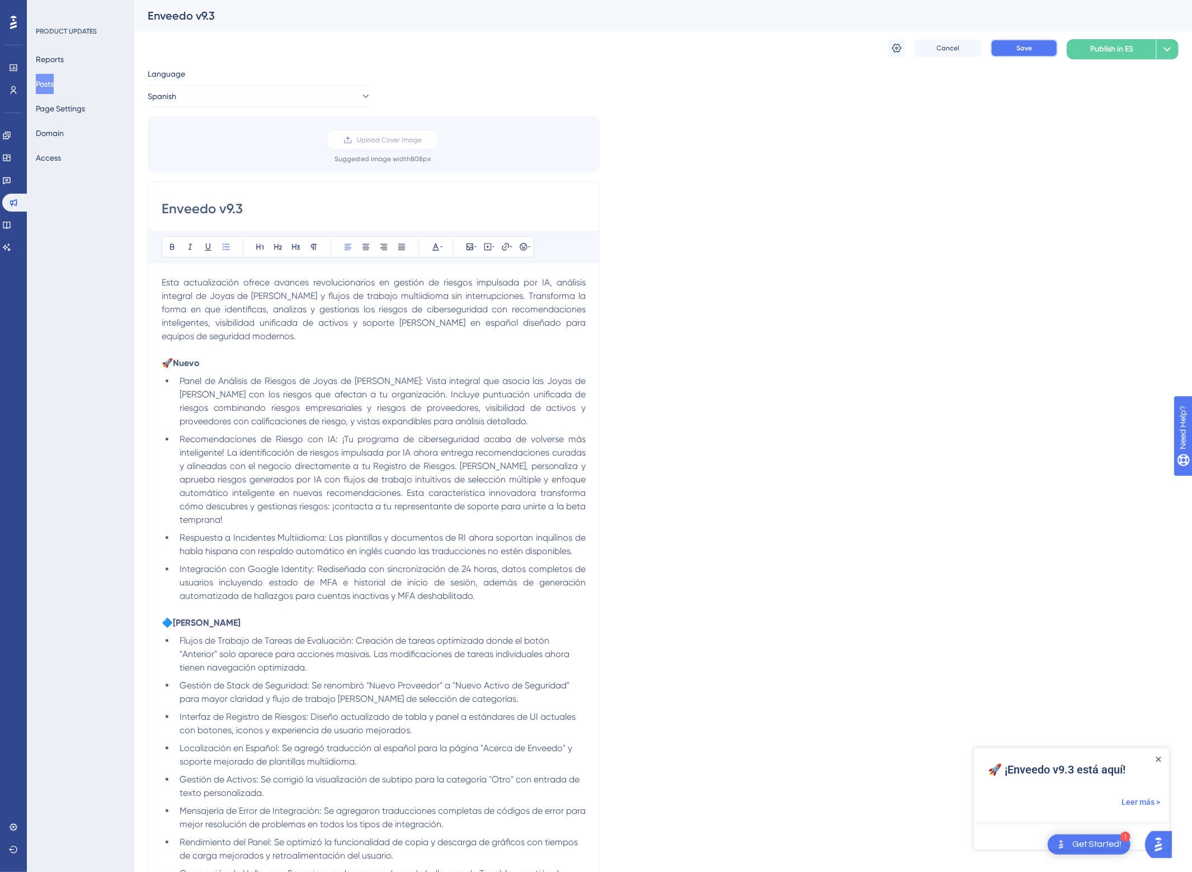
click at [1028, 49] on span "Save" at bounding box center [1024, 48] width 16 height 9
click at [190, 86] on button "Spanish" at bounding box center [260, 96] width 224 height 22
click at [200, 135] on span "English (Default)" at bounding box center [193, 130] width 58 height 13
type input "🚀 Enveedo v9.3 is here!"
type input "Read more >"
